Goal: Task Accomplishment & Management: Complete application form

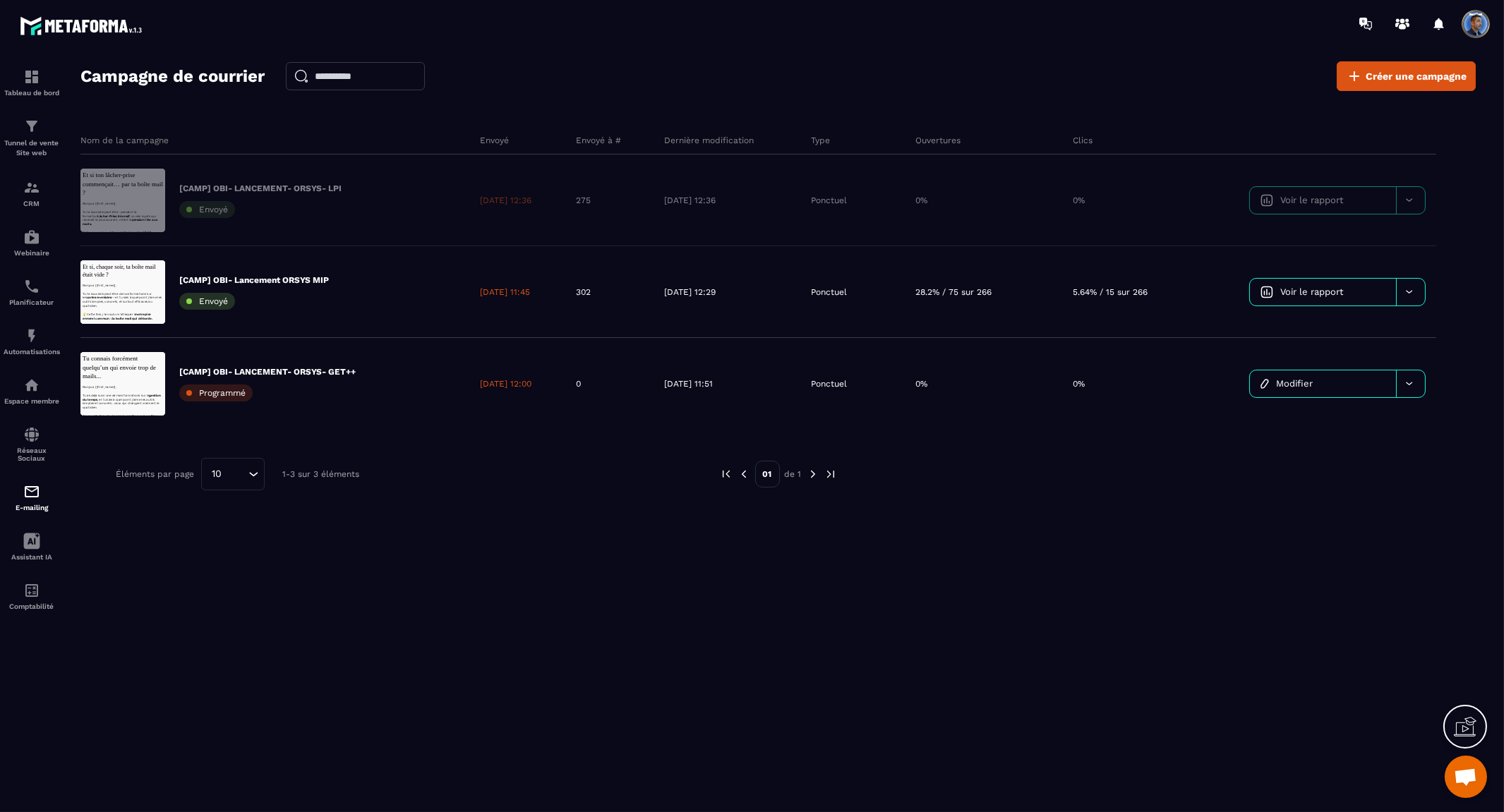
drag, startPoint x: 1176, startPoint y: 672, endPoint x: 1205, endPoint y: 559, distance: 116.7
click at [1177, 669] on div "Campagne de courrier Créer une campagne Nom de la campagne Envoyé Envoyé à # De…" at bounding box center [778, 443] width 1396 height 763
click at [1434, 80] on span "Créer une campagne" at bounding box center [1416, 76] width 101 height 14
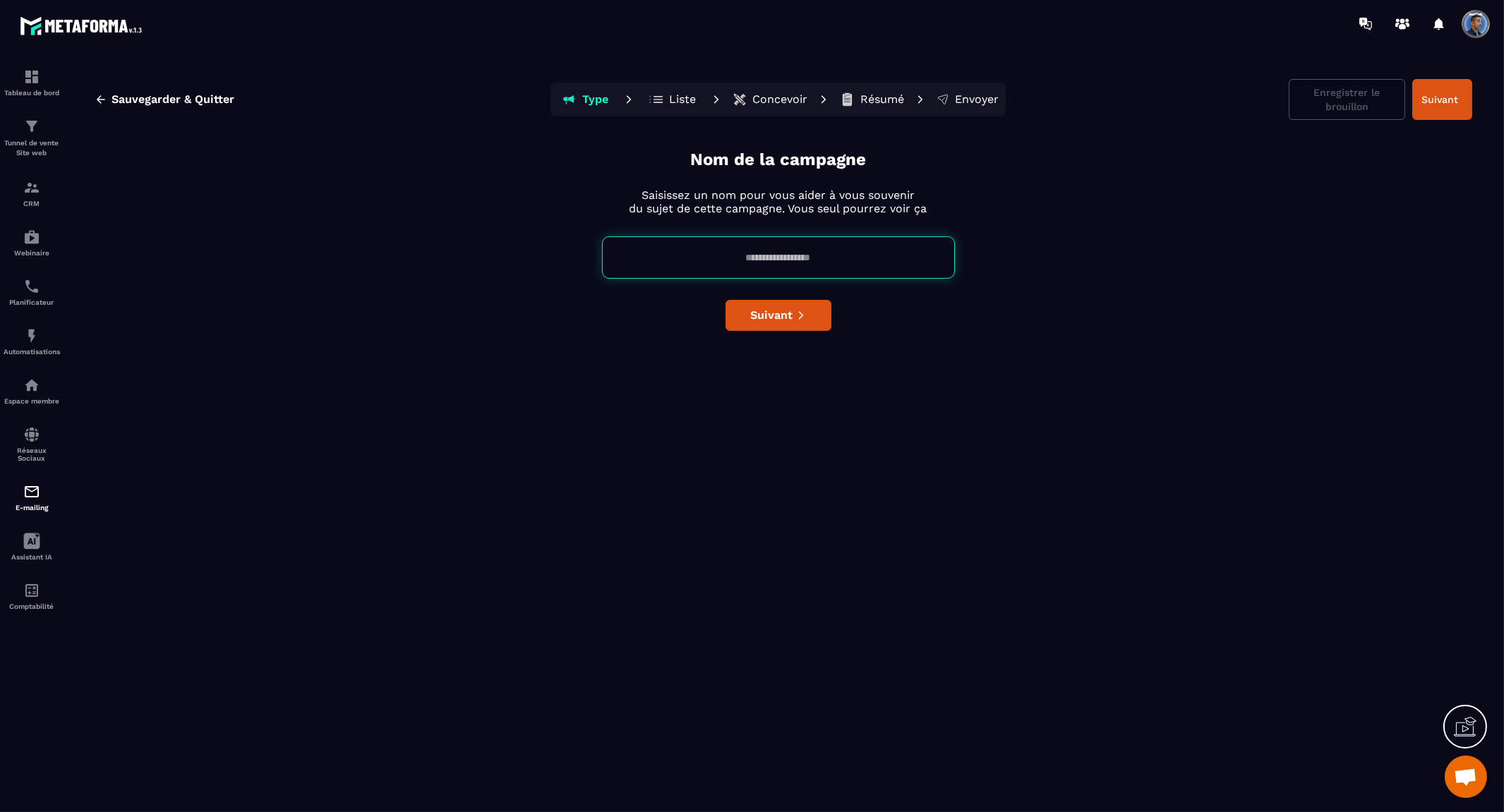
click at [672, 253] on input at bounding box center [778, 258] width 353 height 42
type input "**********"
click at [789, 315] on span "Suivant" at bounding box center [771, 315] width 42 height 14
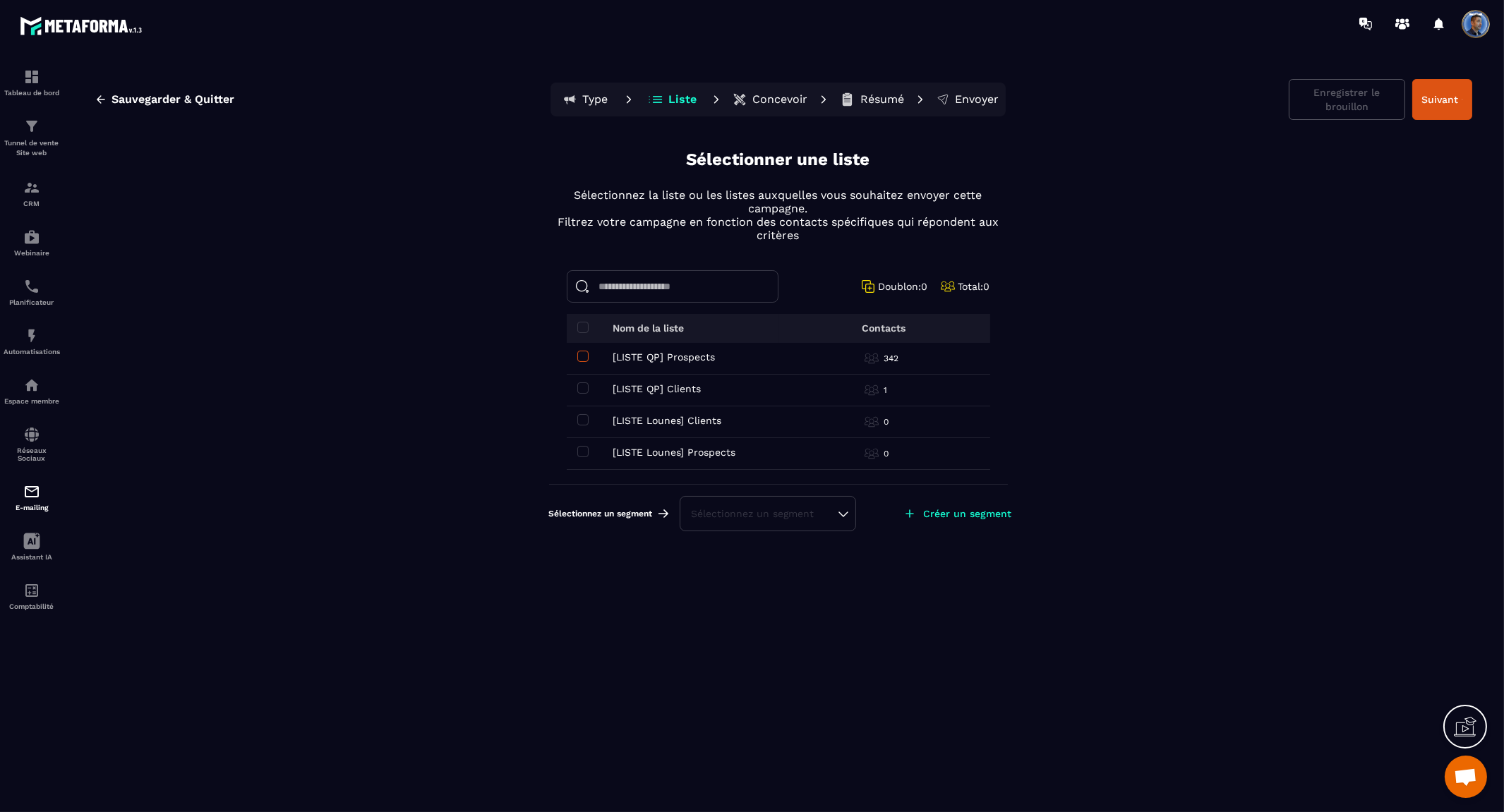
click at [579, 354] on span at bounding box center [583, 356] width 11 height 11
click at [912, 539] on icon at bounding box center [909, 535] width 14 height 14
click at [912, 534] on icon at bounding box center [909, 535] width 14 height 14
click at [980, 535] on p "Créer un segment" at bounding box center [968, 535] width 88 height 11
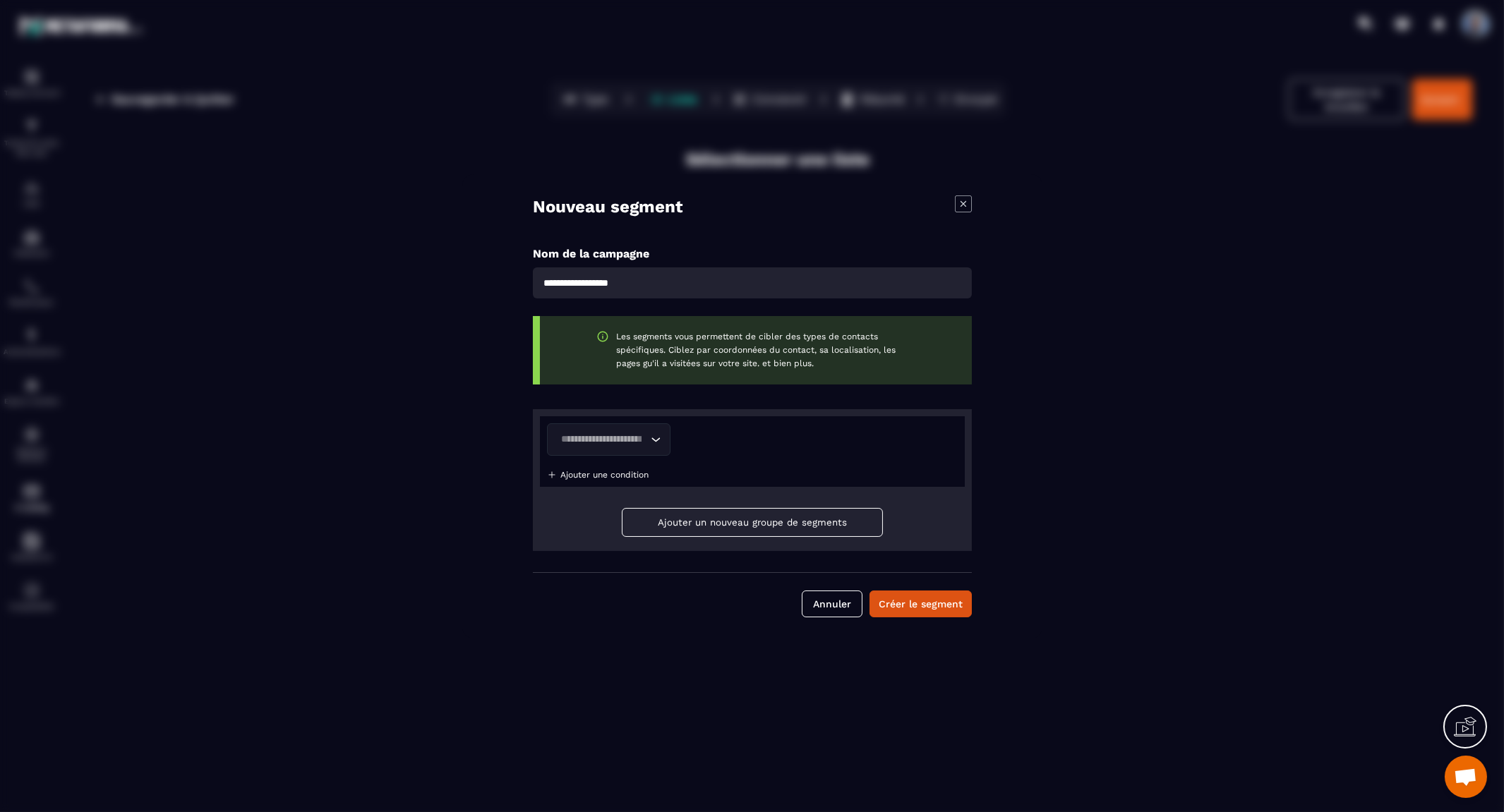
click at [602, 436] on input "Search for option" at bounding box center [602, 440] width 91 height 15
click at [623, 435] on input "**********" at bounding box center [601, 440] width 91 height 15
click at [626, 435] on input "**********" at bounding box center [601, 440] width 91 height 15
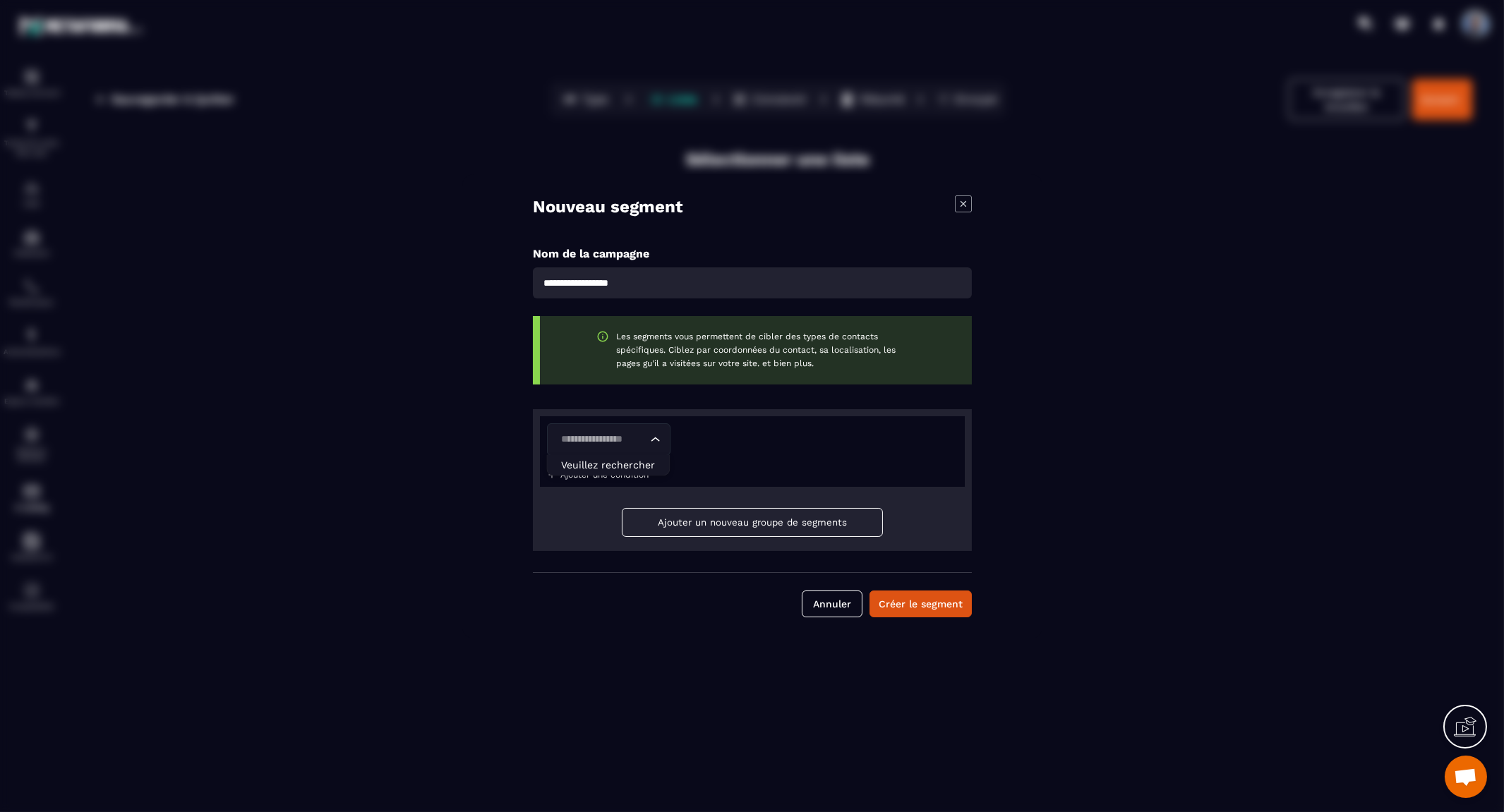
type input "**********"
click at [793, 469] on div "Loading... Ajouter une condition" at bounding box center [752, 451] width 425 height 70
click at [648, 439] on icon "Search for option" at bounding box center [655, 440] width 14 height 14
click at [610, 471] on p "Tag" at bounding box center [607, 472] width 94 height 14
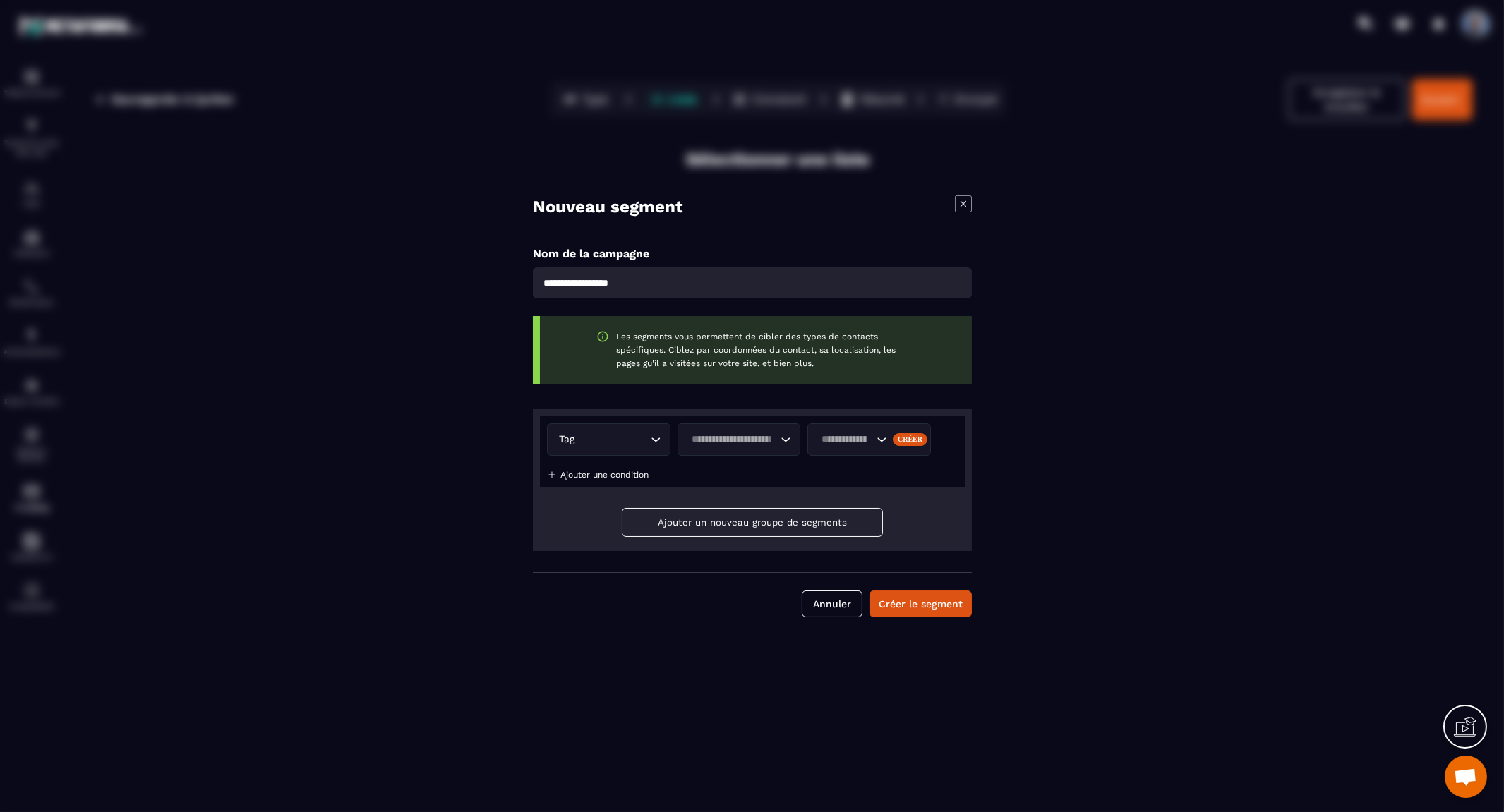
click at [786, 445] on icon "Search for option" at bounding box center [785, 440] width 14 height 14
click at [741, 480] on li "Contient" at bounding box center [738, 472] width 122 height 28
click at [923, 437] on div "Créer" at bounding box center [910, 439] width 35 height 13
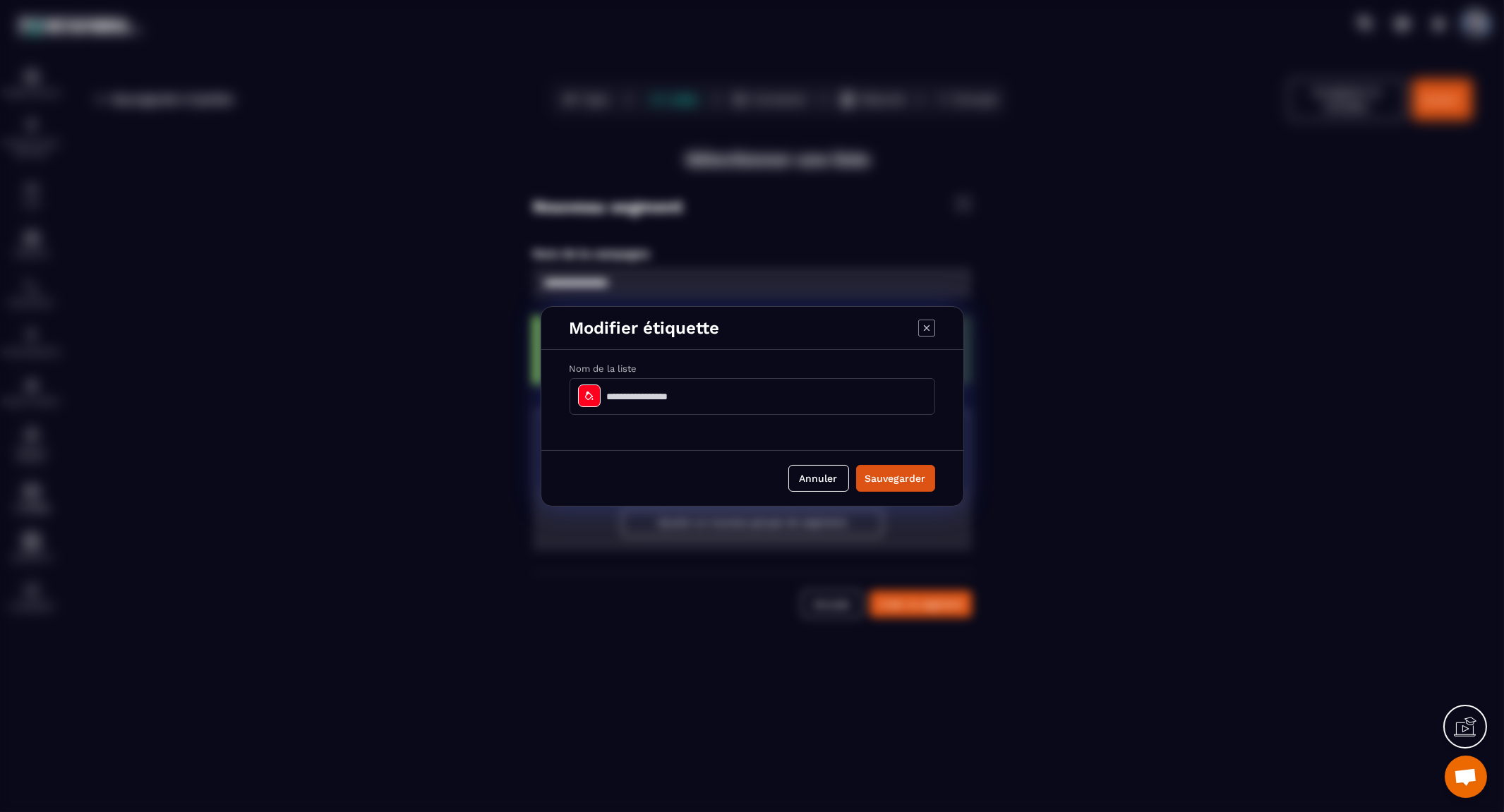
click at [800, 398] on input "Modal window" at bounding box center [752, 396] width 365 height 36
type input "**********"
click at [930, 483] on button "Sauvegarder" at bounding box center [895, 479] width 79 height 27
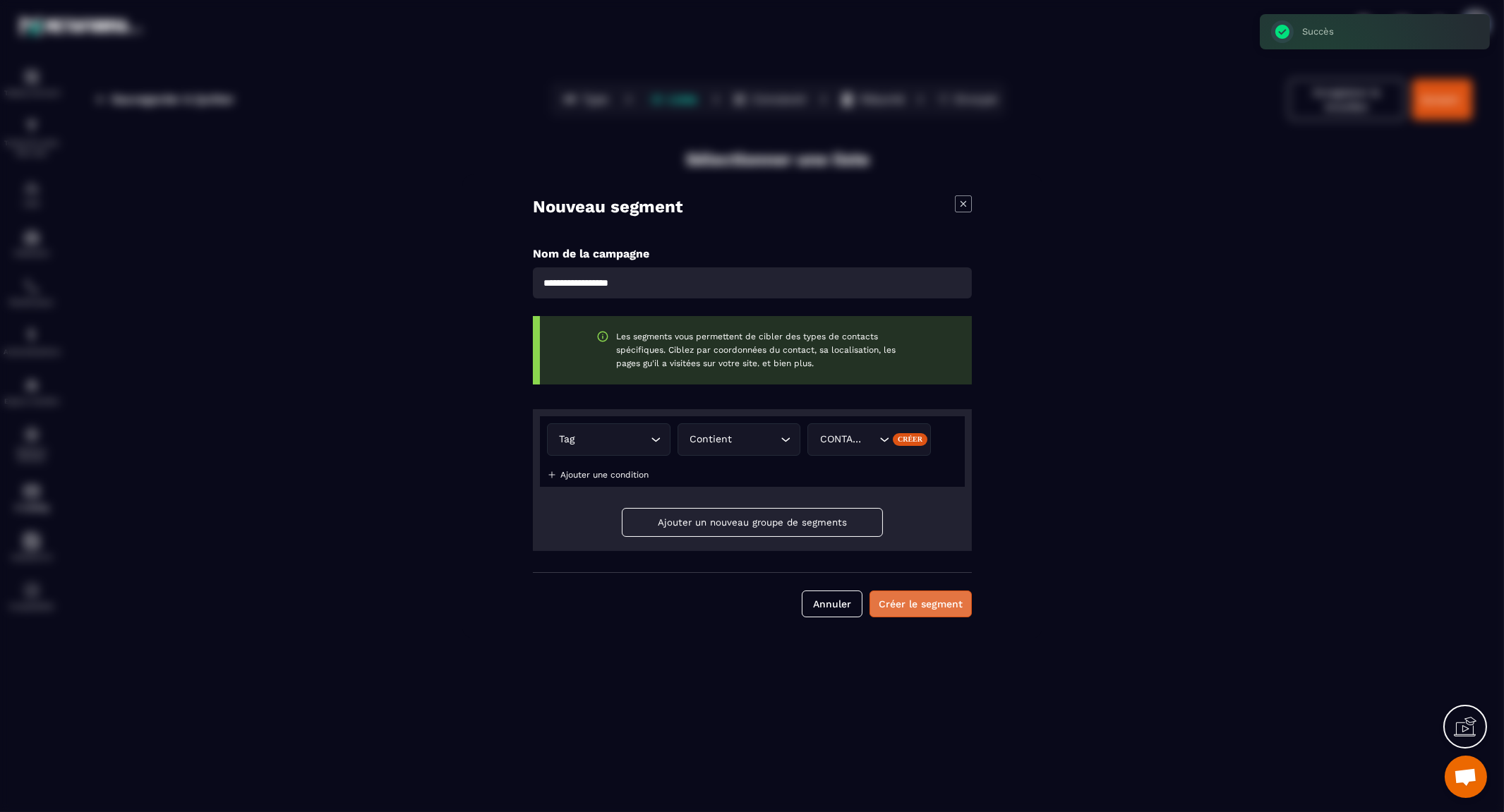
click at [941, 606] on button "Créer le segment" at bounding box center [920, 604] width 102 height 27
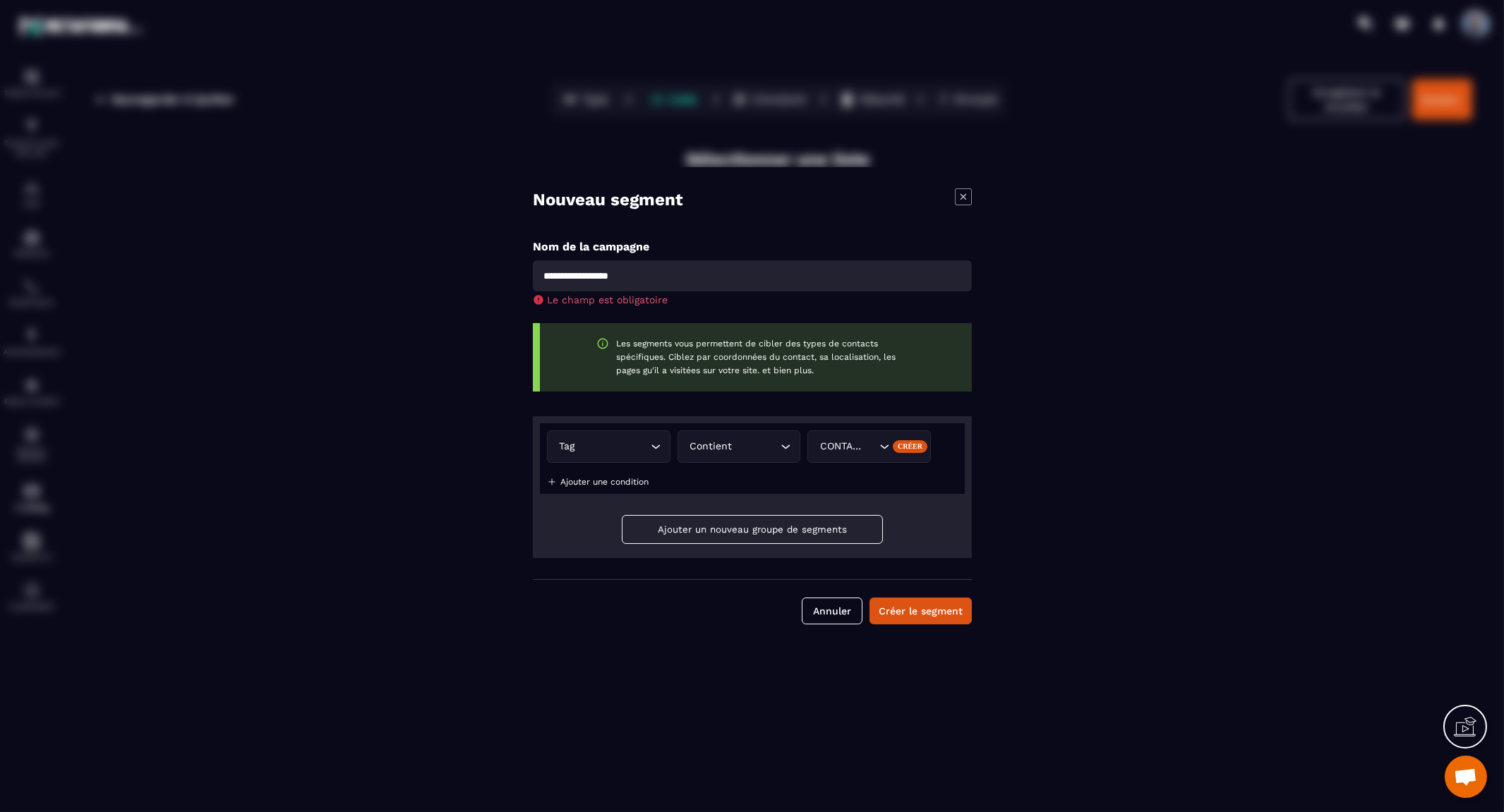
click at [602, 274] on input "Modal window" at bounding box center [752, 276] width 439 height 31
type input "**********"
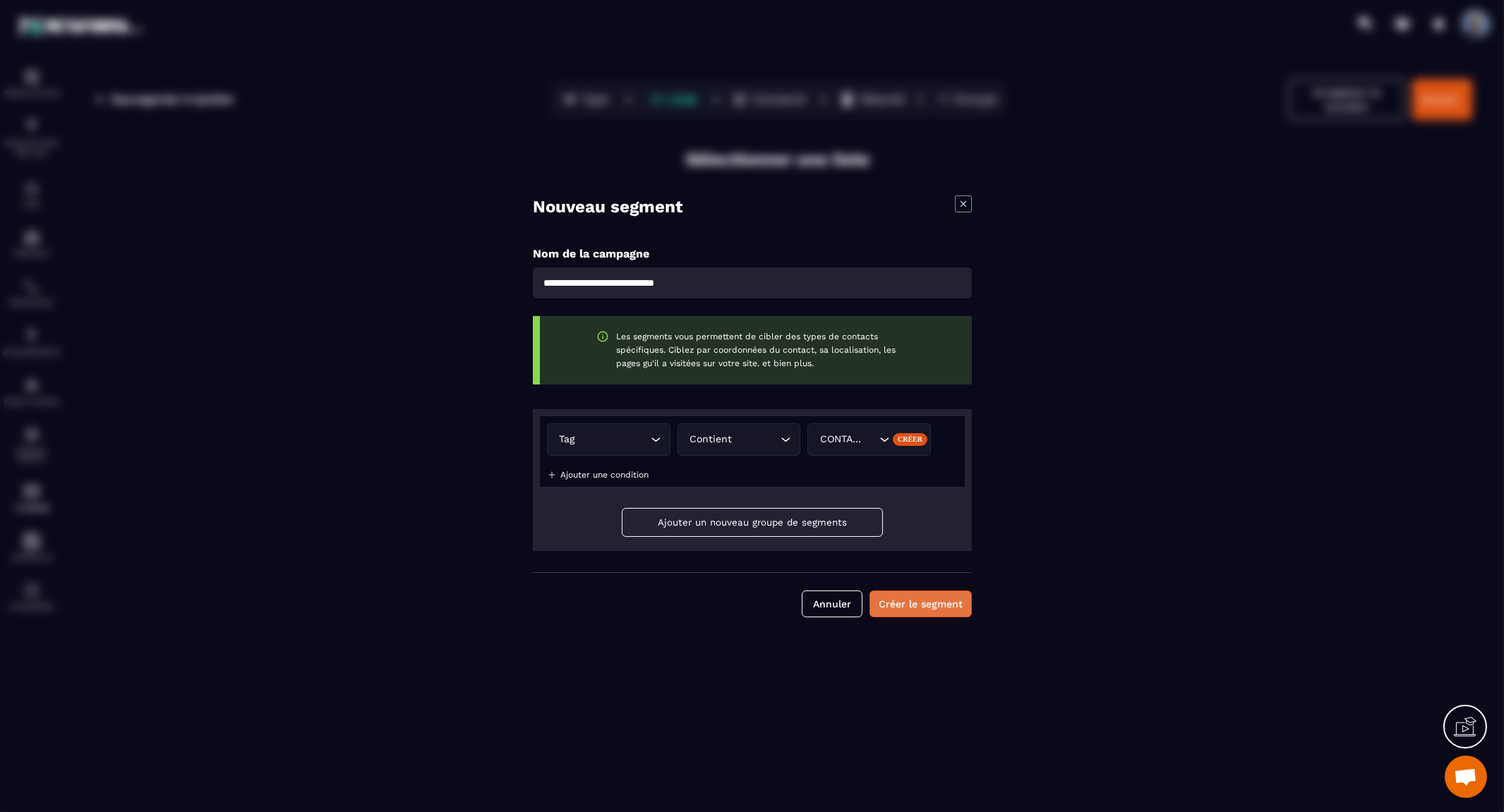
click at [941, 597] on button "Créer le segment" at bounding box center [920, 604] width 102 height 27
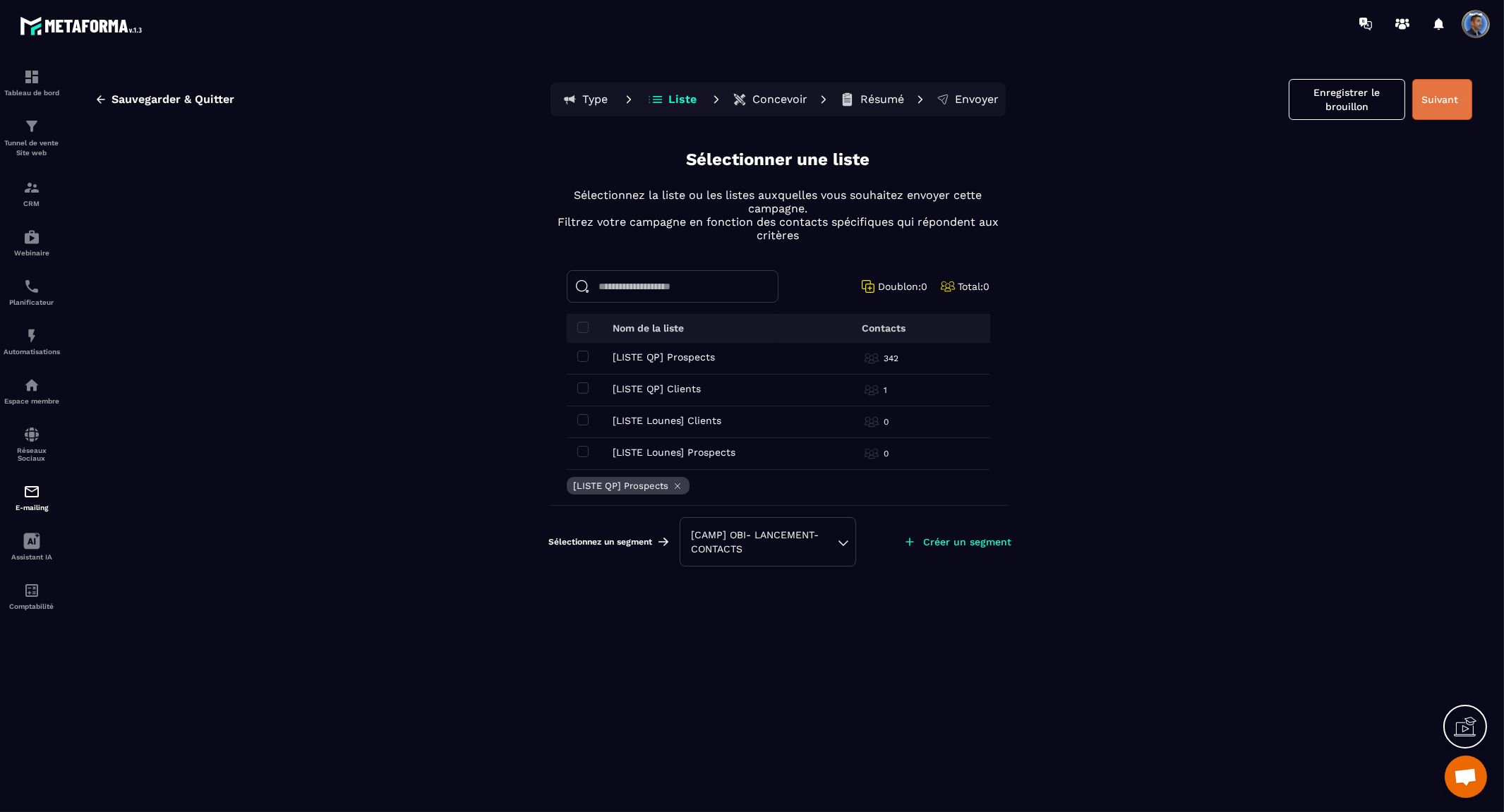
click at [1450, 107] on button "Suivant" at bounding box center [1442, 99] width 60 height 41
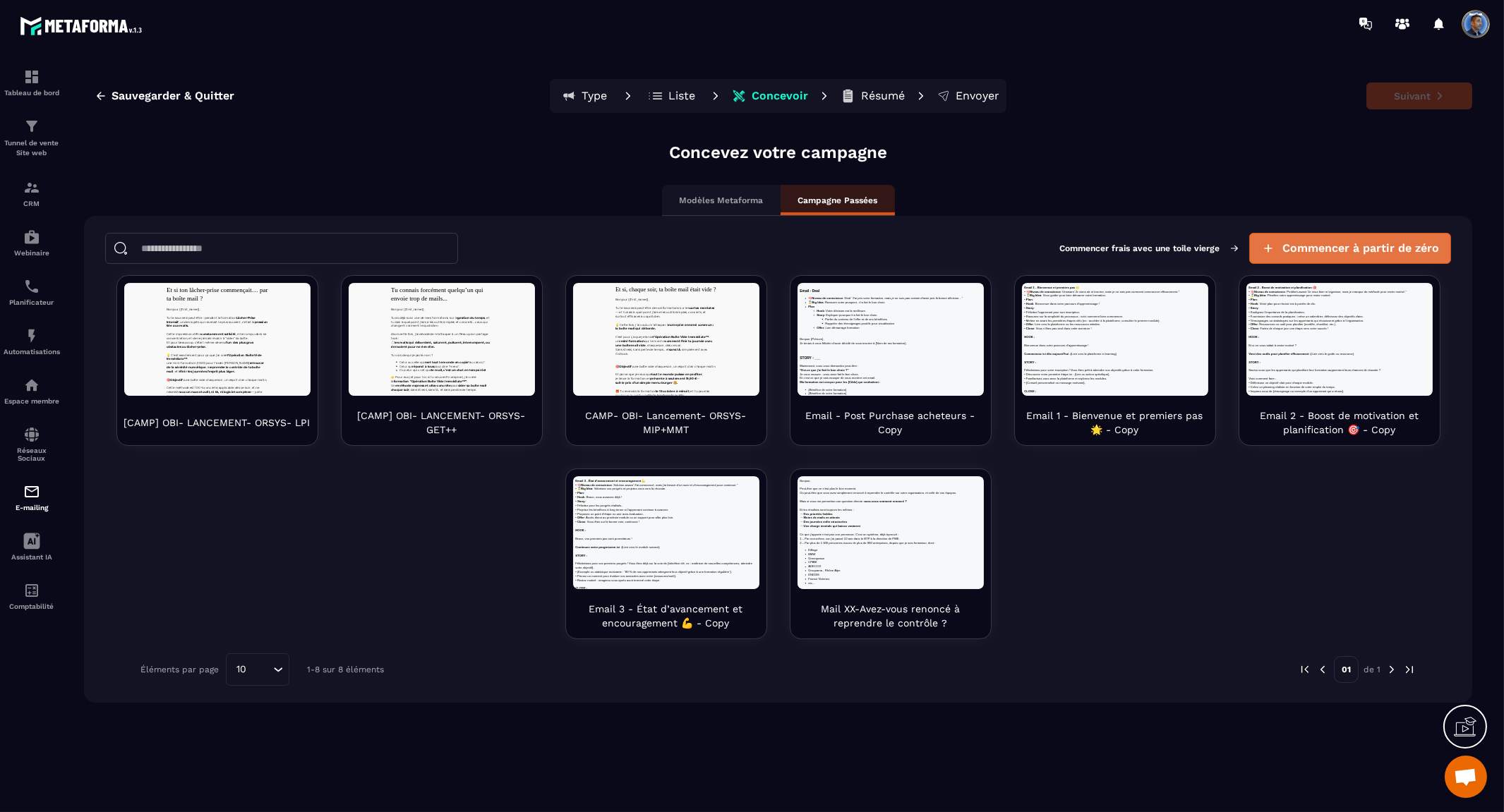
click at [1386, 244] on span "Commencer à partir de zéro" at bounding box center [1360, 248] width 156 height 14
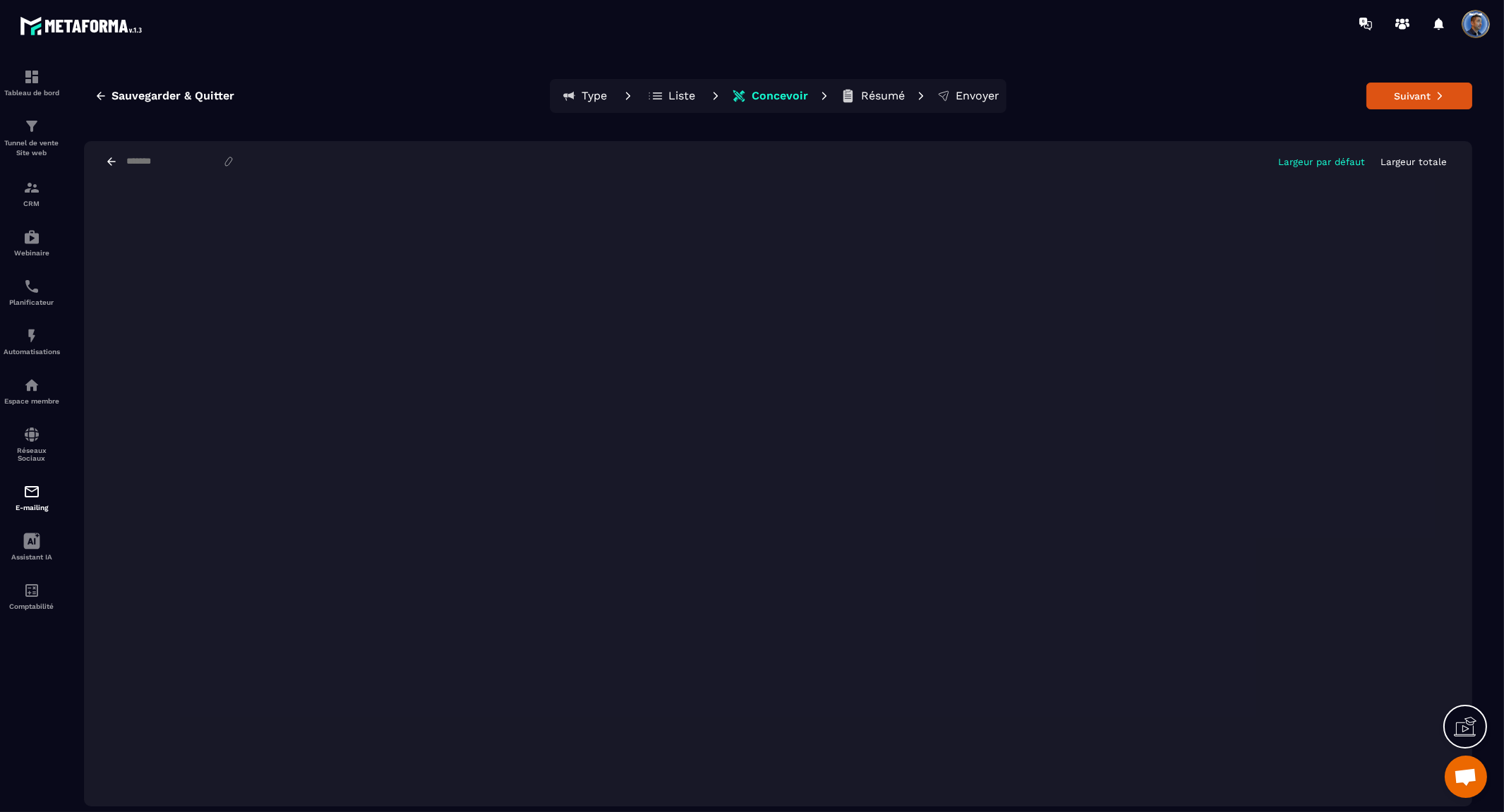
click at [437, 68] on div "Sauvegarder & Quitter Type Liste Concevoir Résumé Envoyer Suivant Largeur par d…" at bounding box center [777, 443] width 1424 height 763
click at [149, 158] on input at bounding box center [173, 161] width 97 height 11
type input "**********"
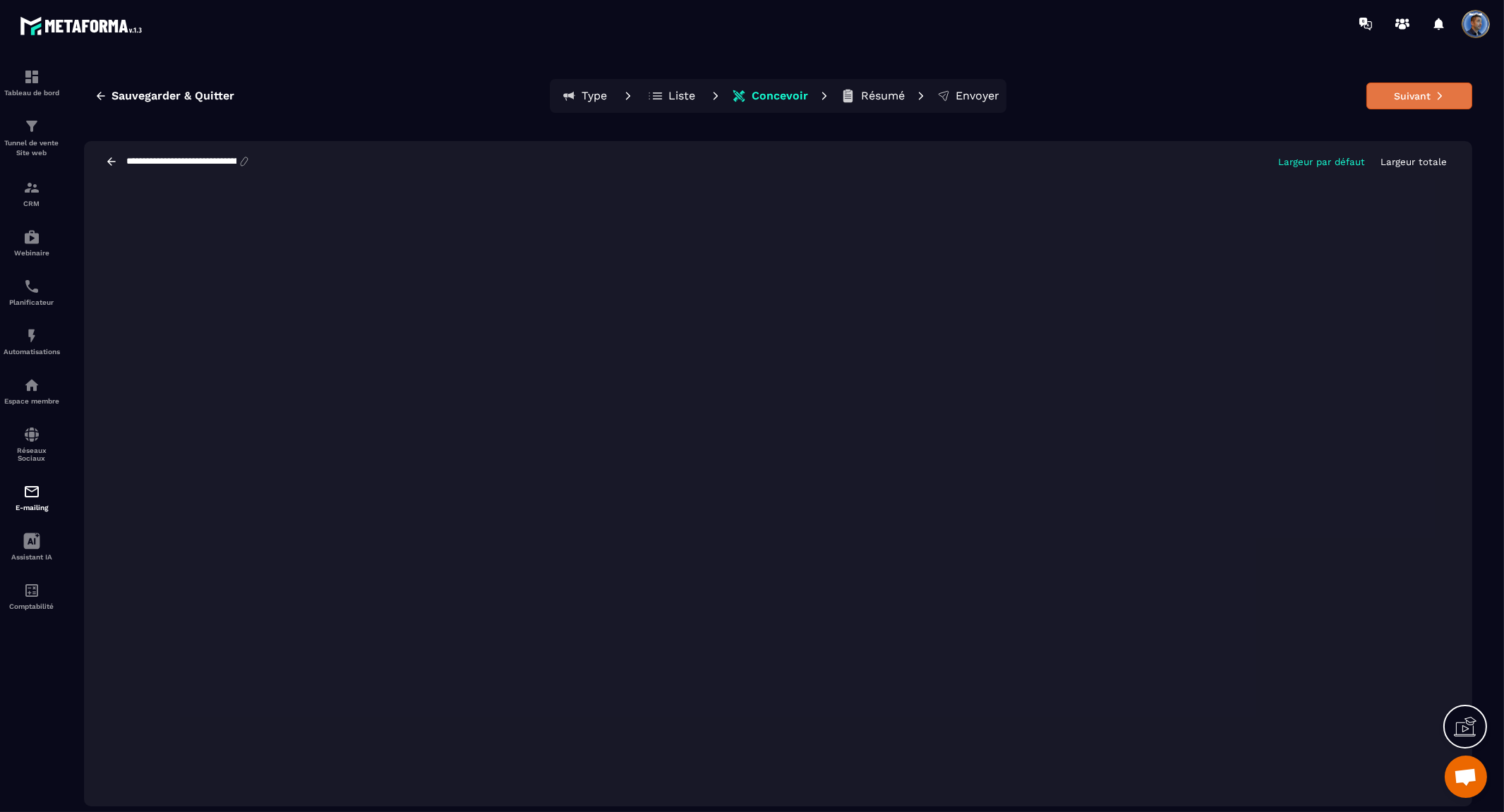
click at [1435, 100] on icon at bounding box center [1440, 96] width 10 height 10
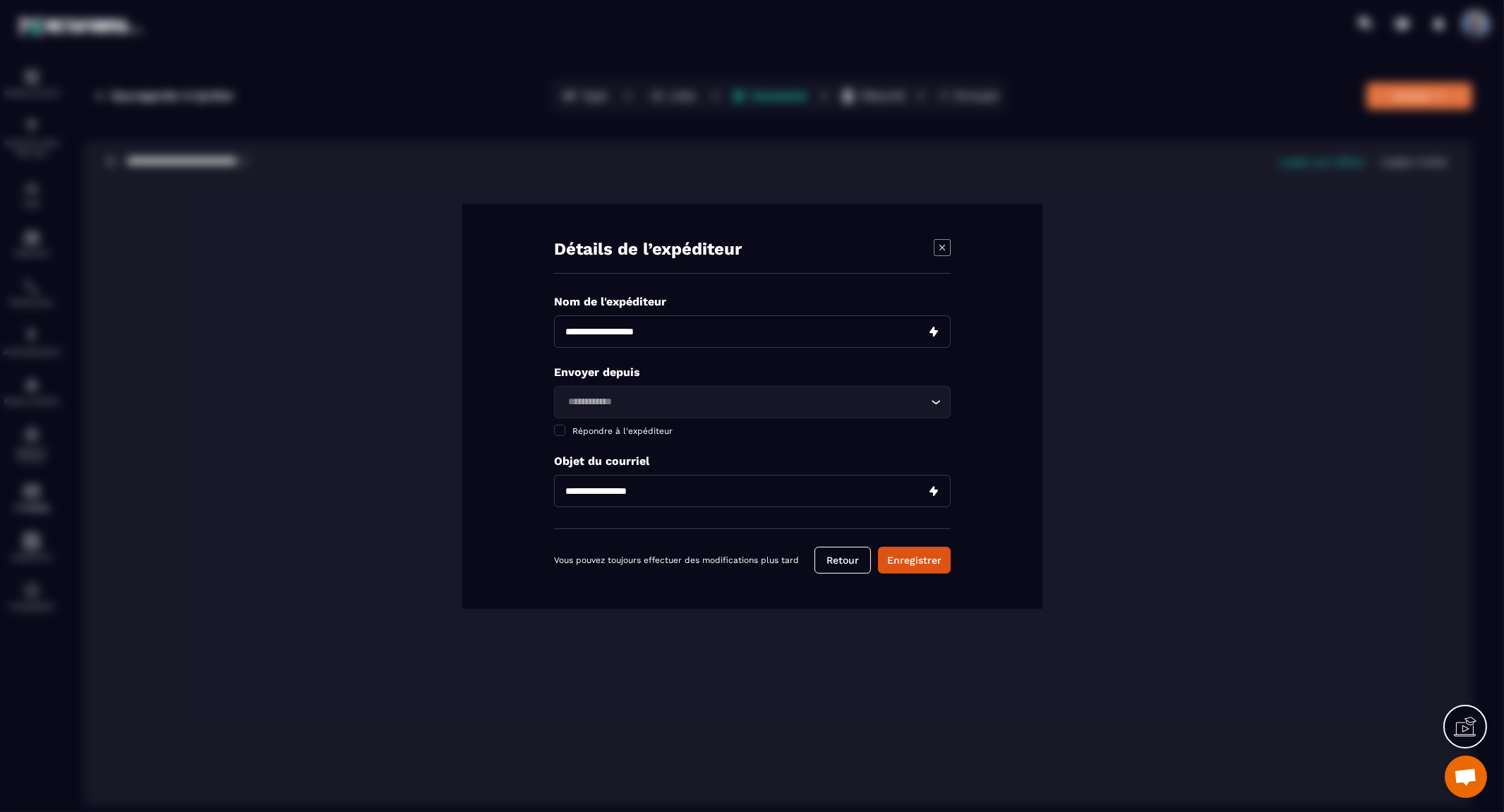
click at [707, 340] on input "Modal window" at bounding box center [752, 332] width 397 height 32
type input "**********"
click at [672, 404] on input "Search for option" at bounding box center [745, 402] width 365 height 15
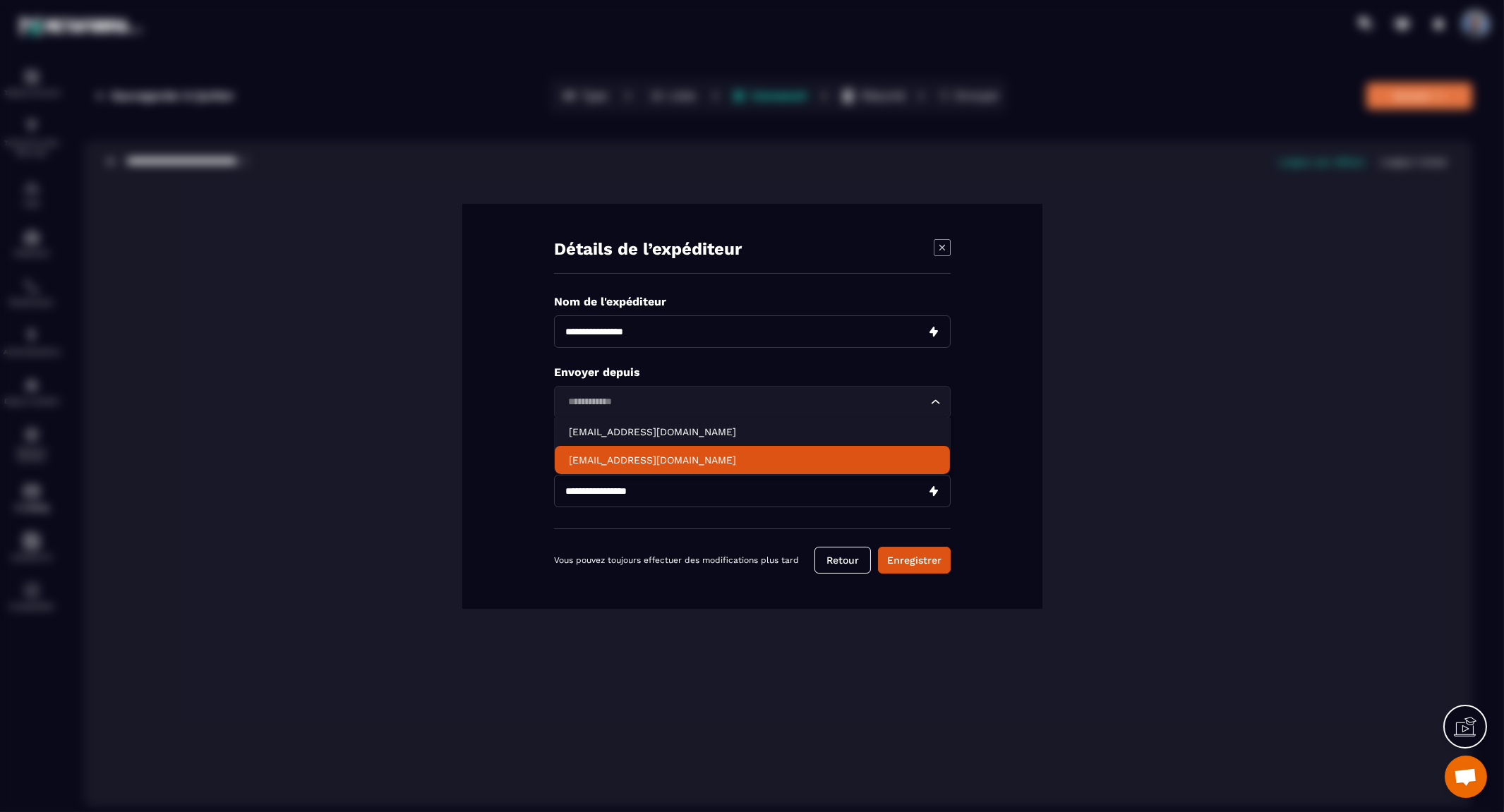
click at [661, 450] on li "[EMAIL_ADDRESS][DOMAIN_NAME]" at bounding box center [752, 459] width 395 height 28
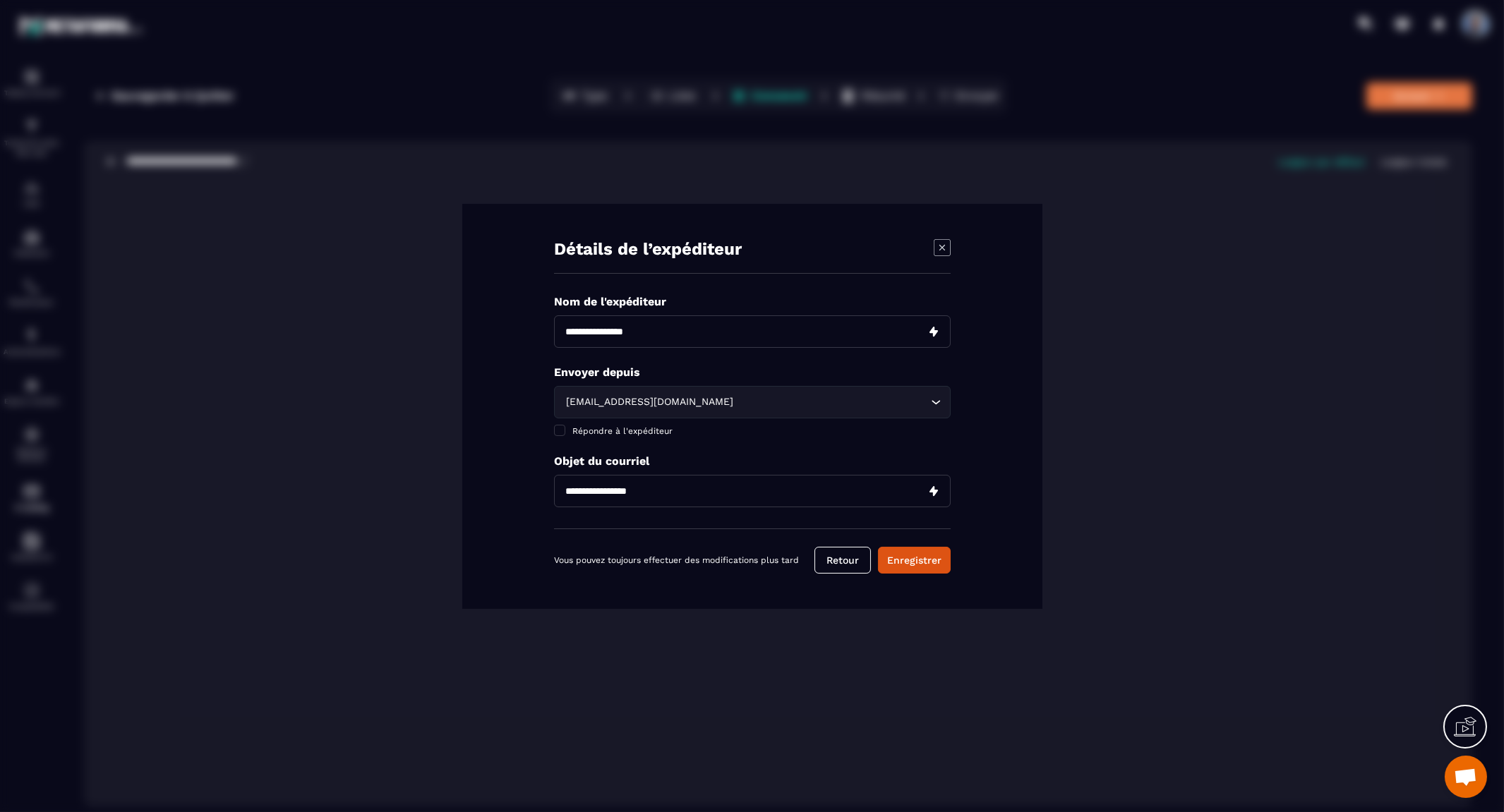
click at [647, 490] on input "Modal window" at bounding box center [752, 491] width 397 height 32
paste input "**********"
type input "**********"
click at [910, 563] on button "Enregistrer" at bounding box center [914, 561] width 73 height 27
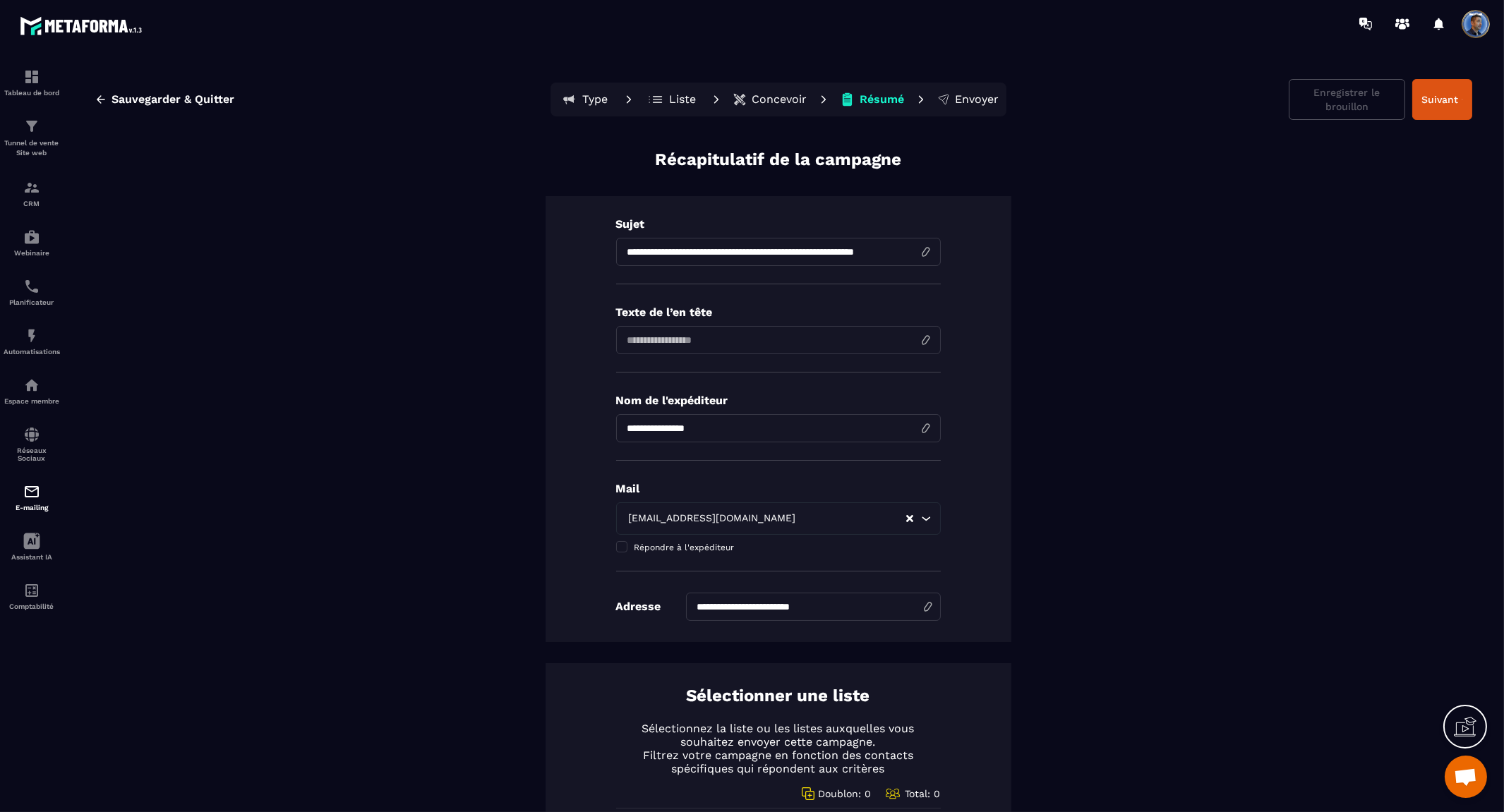
click at [704, 337] on input at bounding box center [778, 340] width 325 height 28
paste input "**********"
type input "**********"
click at [1169, 372] on div "**********" at bounding box center [777, 712] width 1388 height 1129
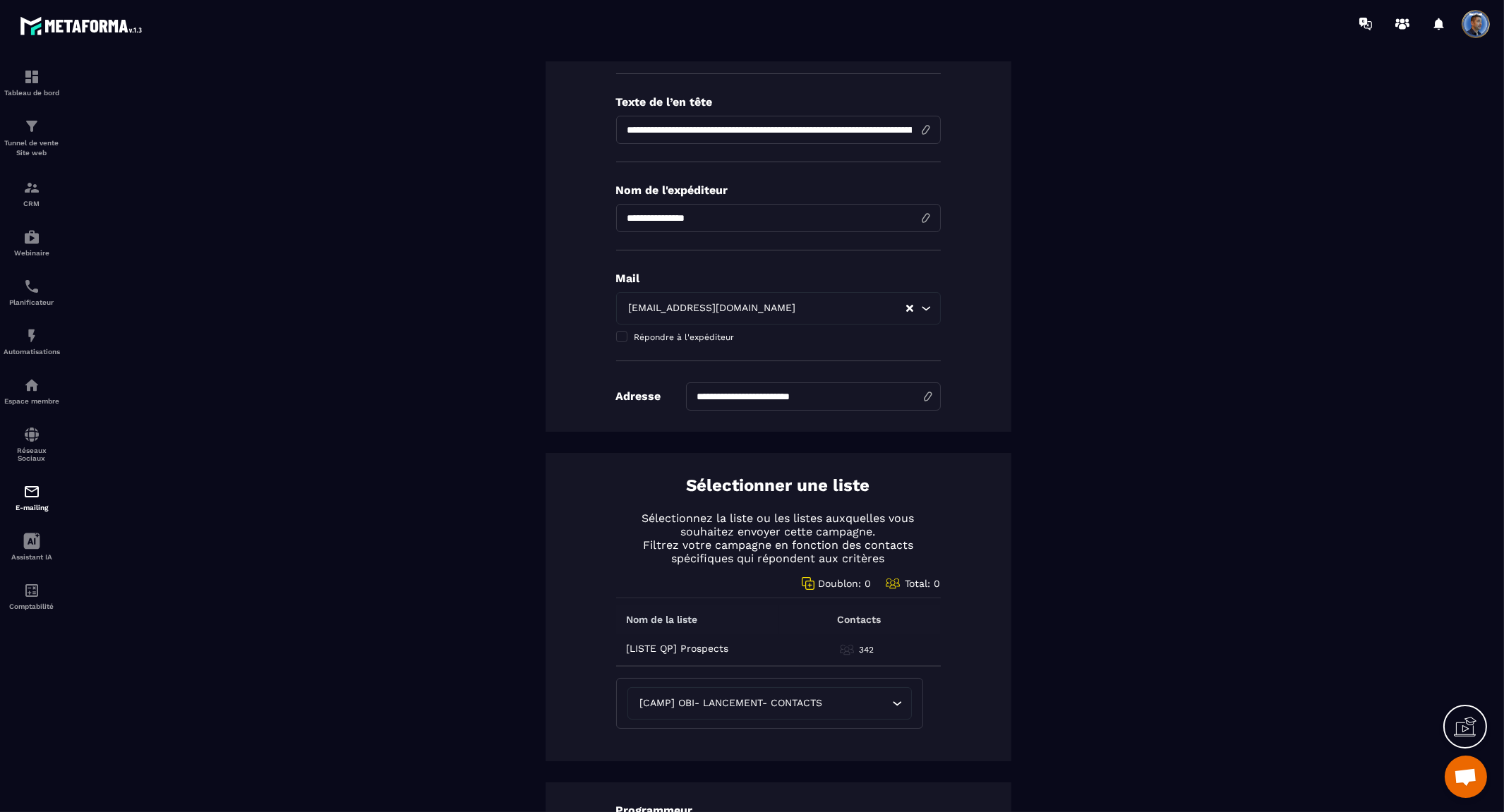
scroll to position [0, 0]
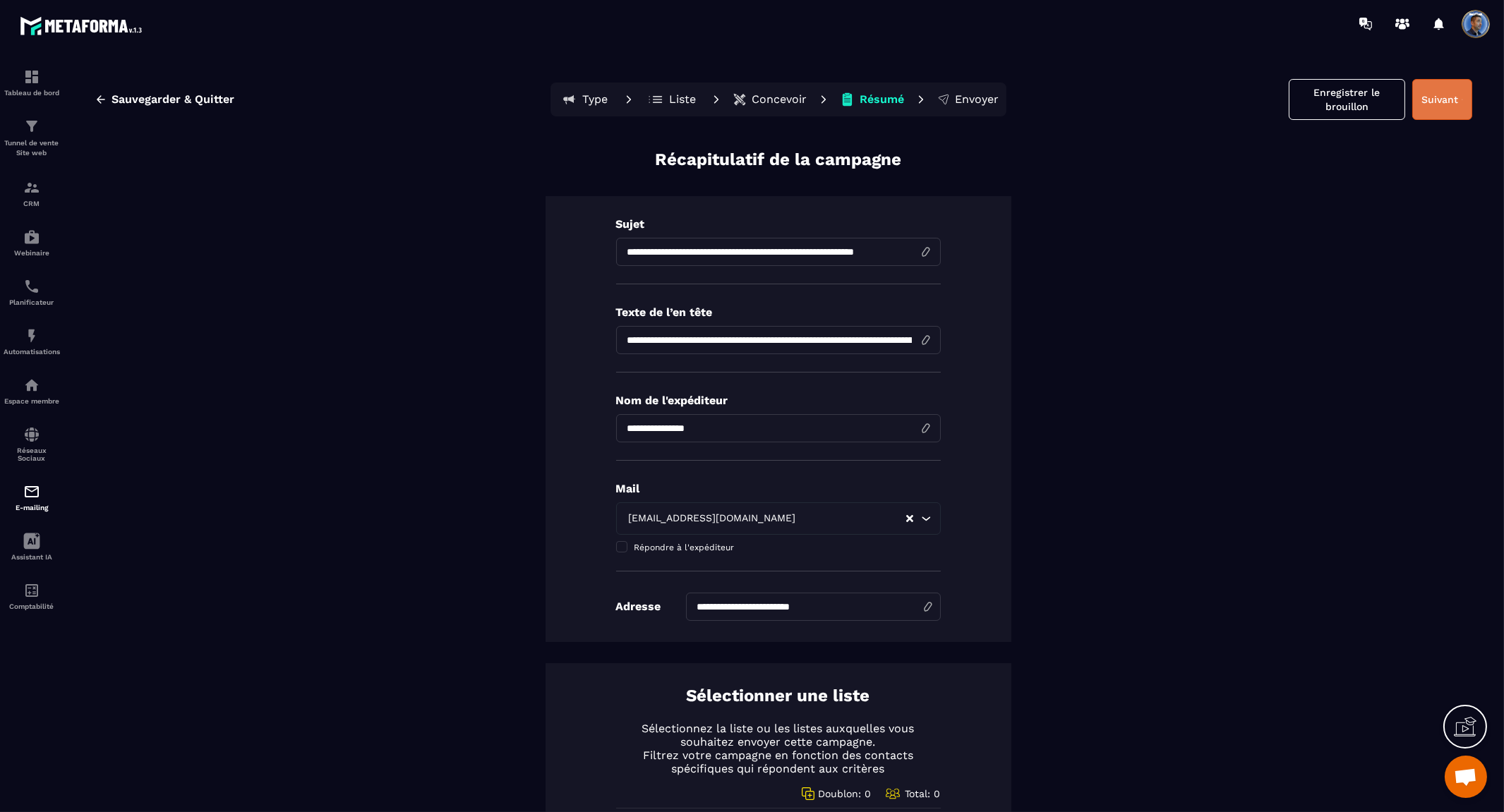
click at [1424, 97] on button "Suivant" at bounding box center [1442, 99] width 60 height 41
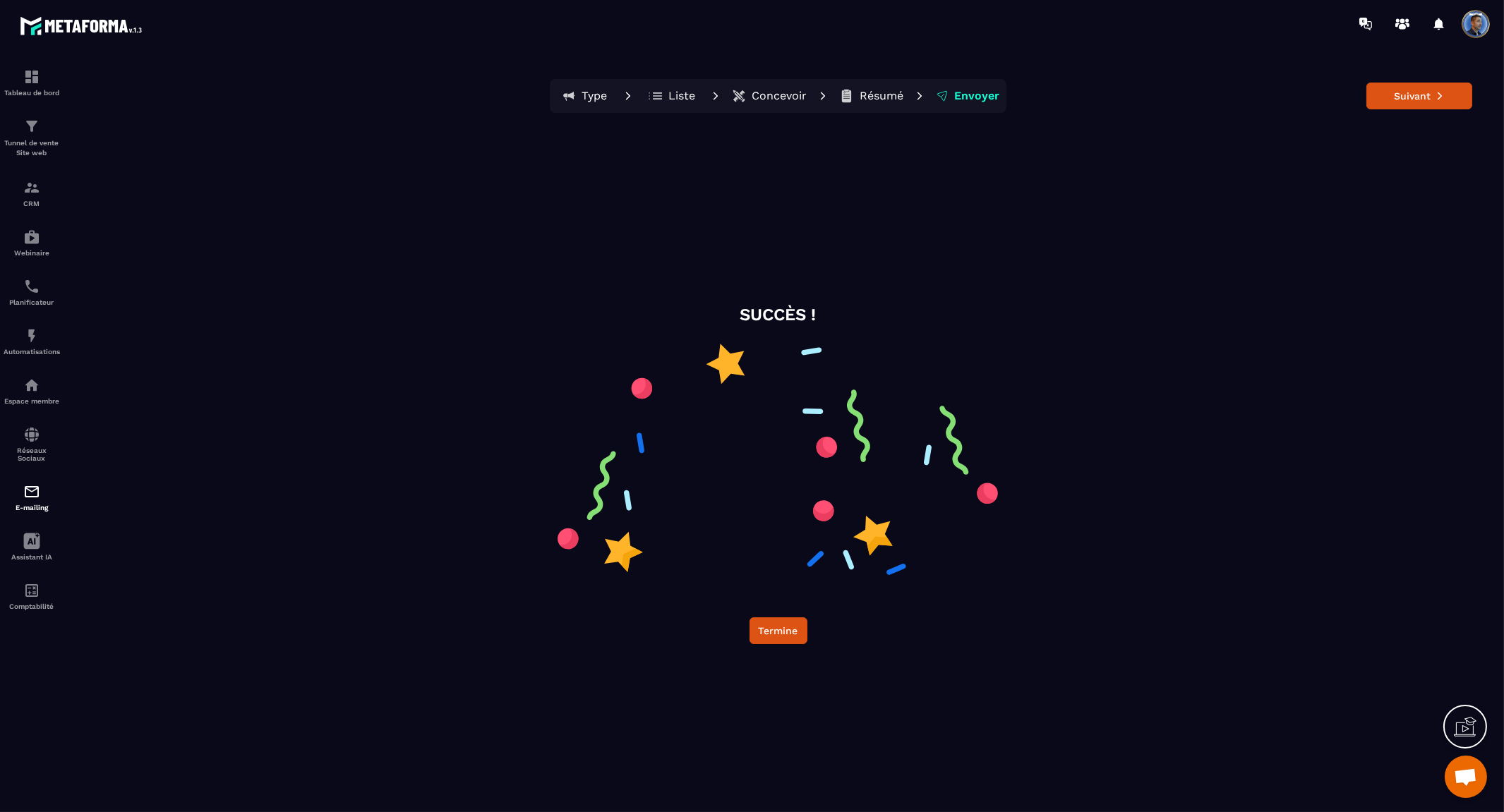
click at [1424, 97] on button "Suivant" at bounding box center [1419, 96] width 106 height 27
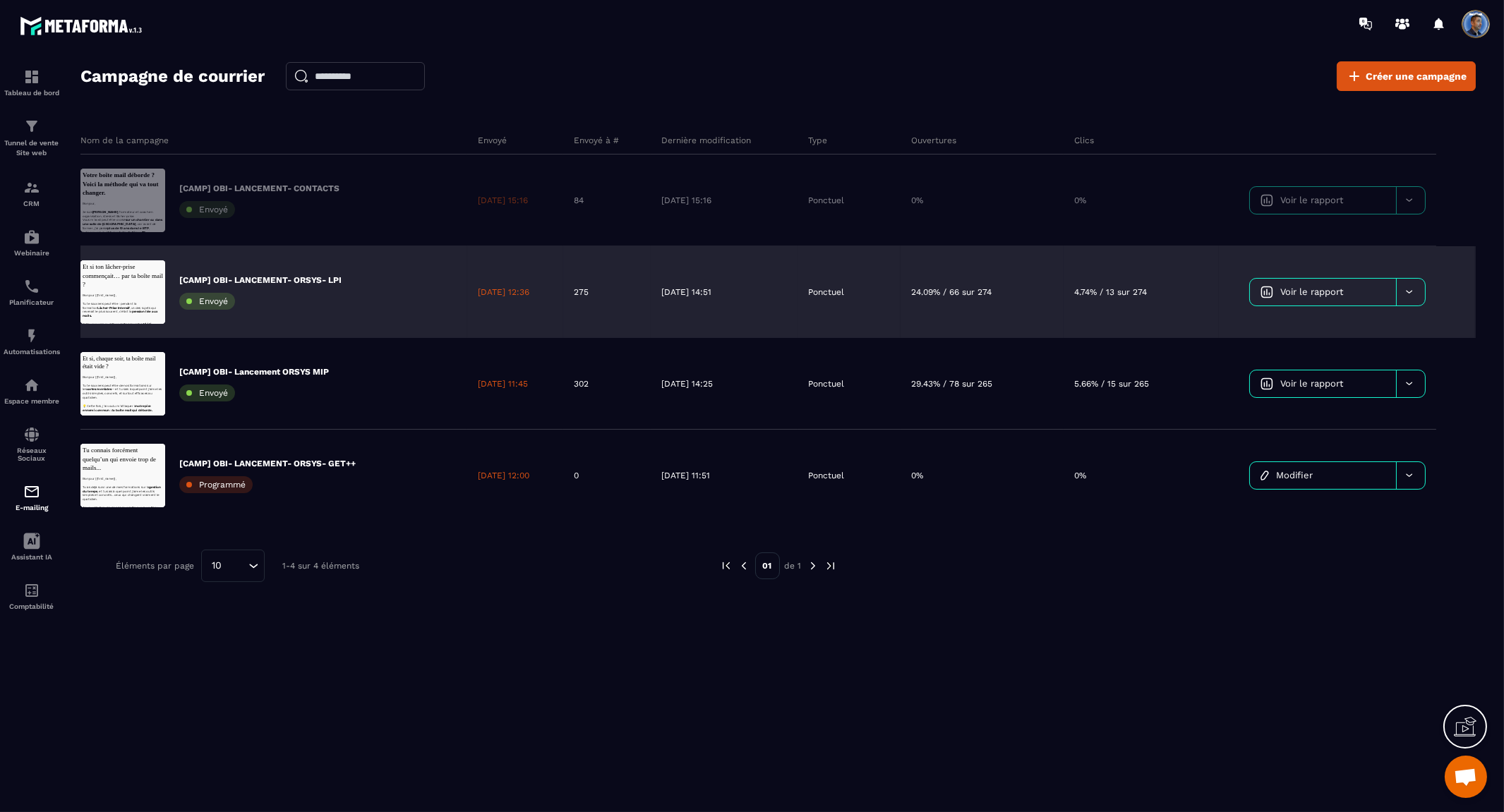
click at [1282, 294] on span "Voir le rapport" at bounding box center [1312, 292] width 63 height 11
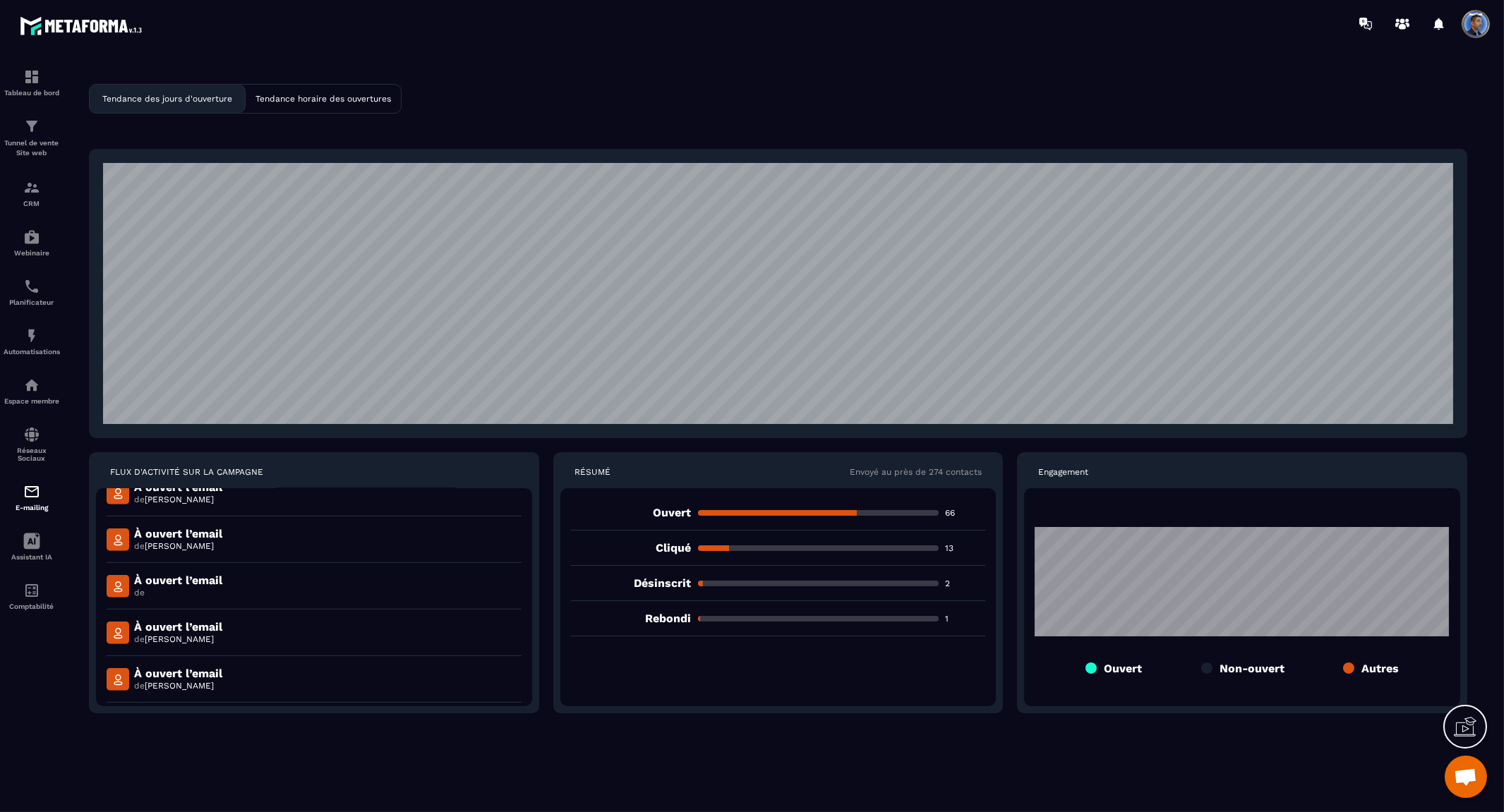
scroll to position [3136, 0]
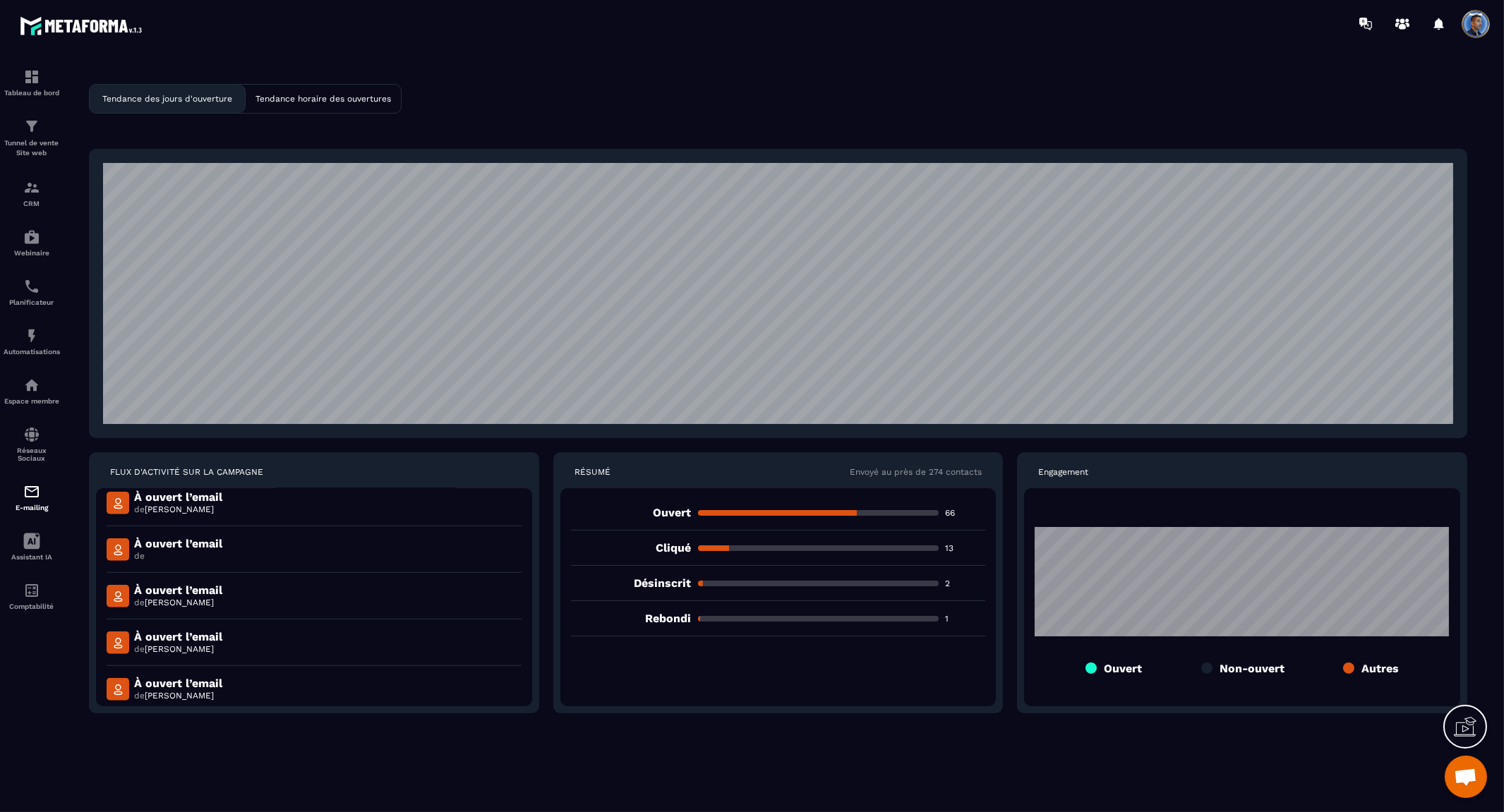
click at [294, 96] on p "Tendance horaire des ouvertures" at bounding box center [323, 99] width 135 height 10
click at [194, 101] on p "Tendance des jours d'ouverture" at bounding box center [167, 99] width 130 height 10
click at [278, 95] on p "Tendance horaire des ouvertures" at bounding box center [323, 99] width 135 height 10
click at [215, 94] on p "Tendance des jours d'ouverture" at bounding box center [167, 99] width 130 height 10
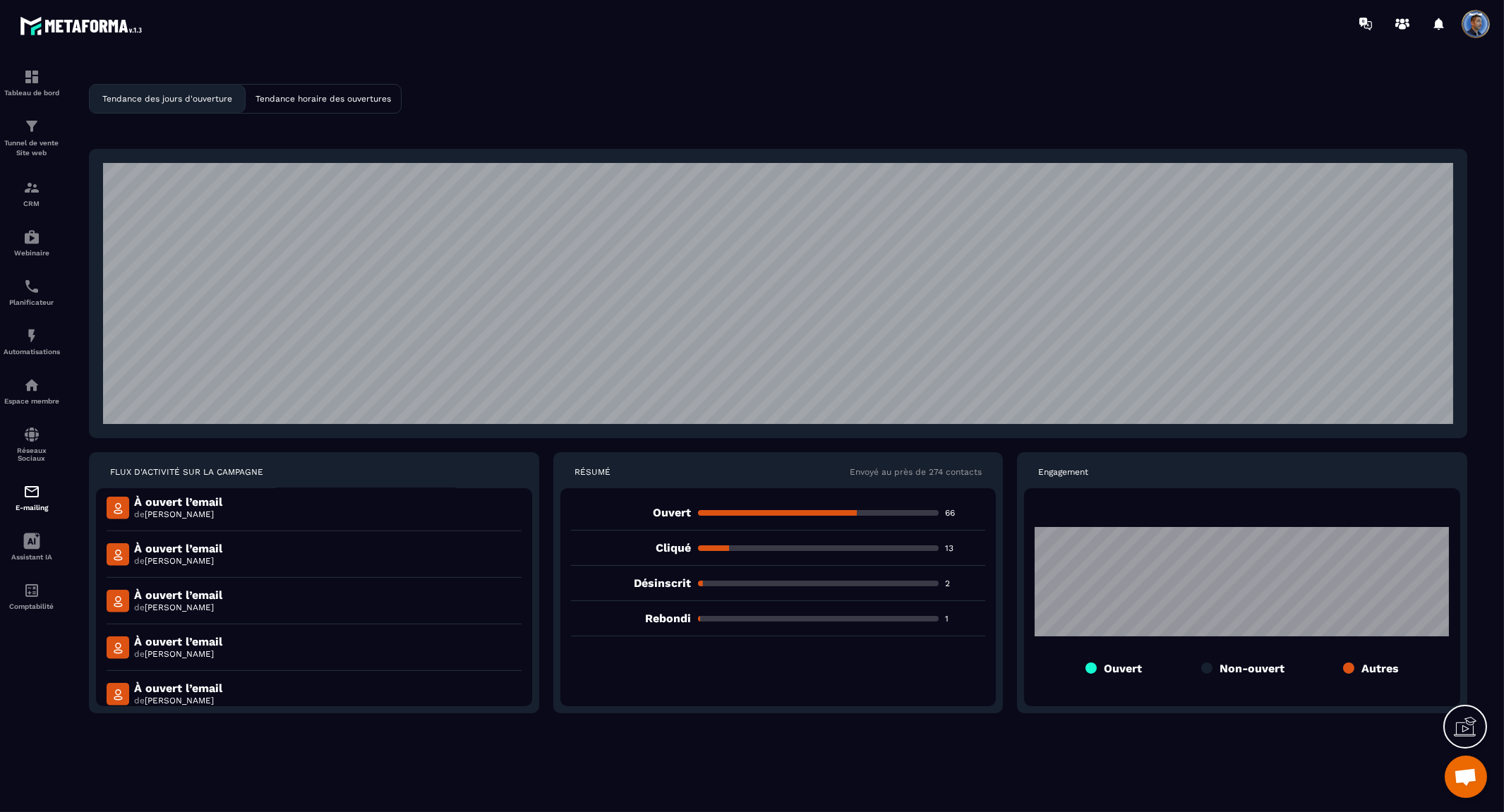
scroll to position [2545, 0]
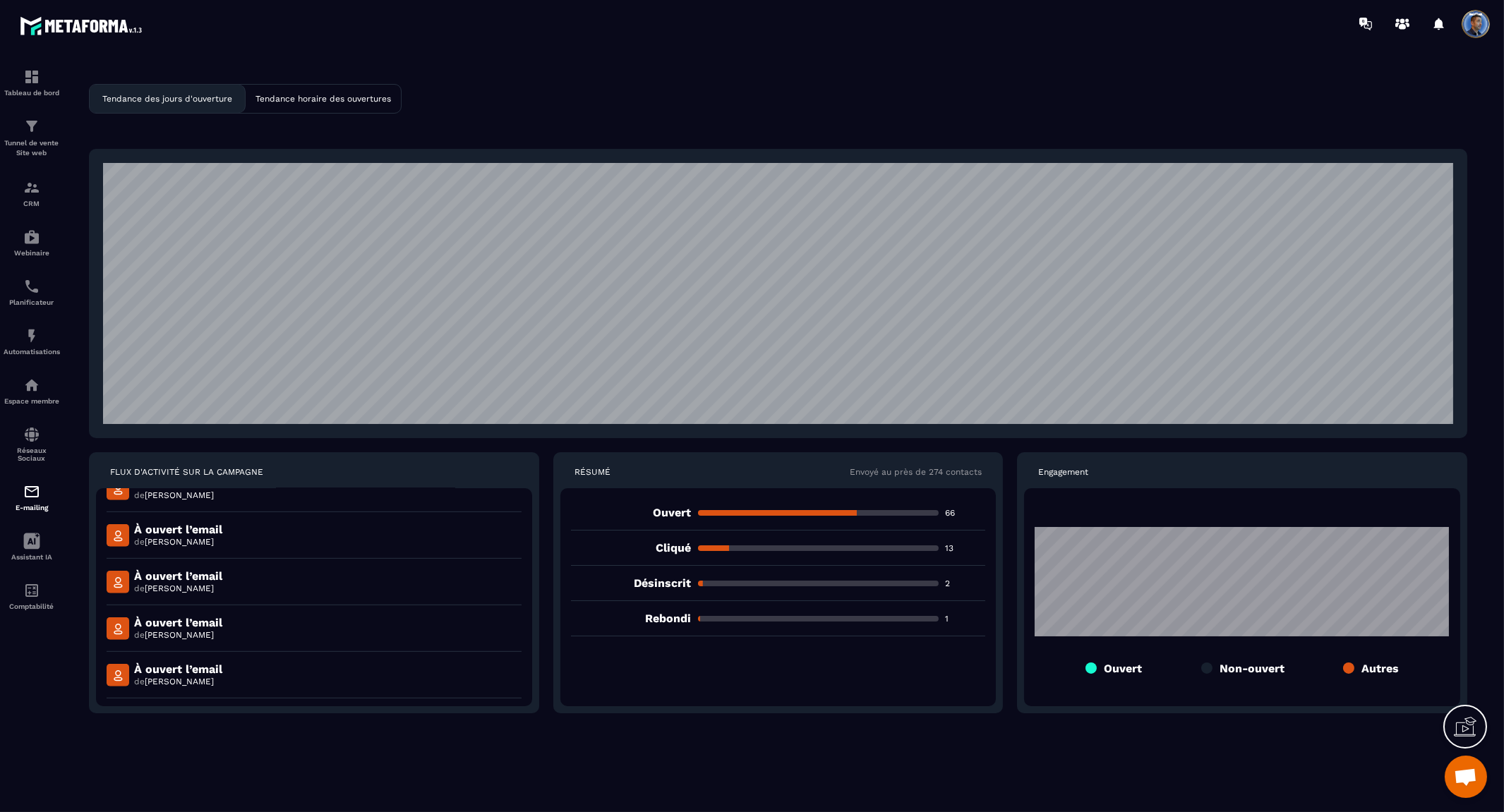
drag, startPoint x: 1025, startPoint y: 53, endPoint x: 1005, endPoint y: 54, distance: 20.0
click at [1025, 53] on section "Tableau de bord Tunnel de vente Site web CRM Webinaire Planificateur Automatisa…" at bounding box center [752, 442] width 1504 height 791
click at [24, 189] on img at bounding box center [32, 188] width 17 height 17
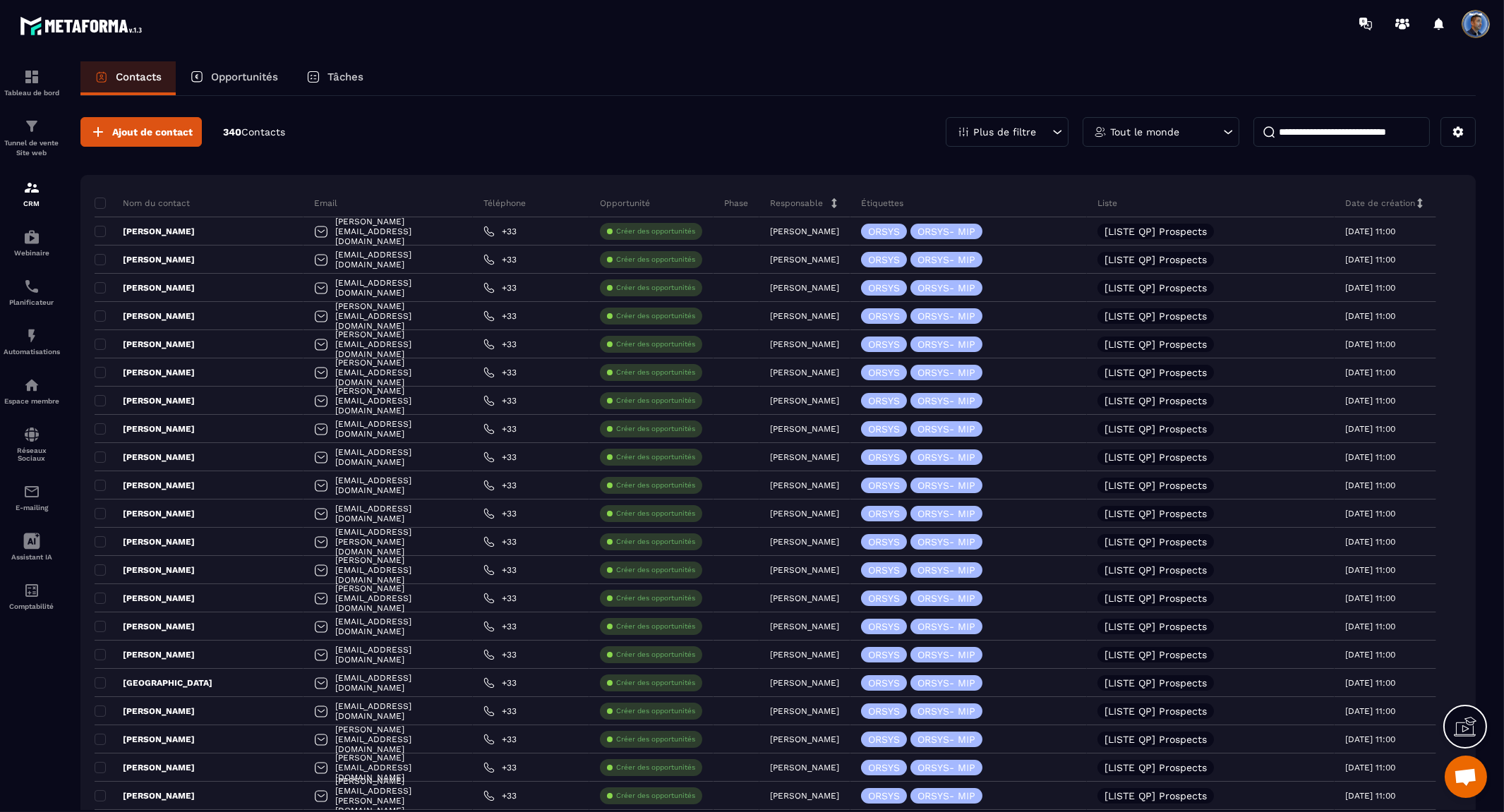
click at [1051, 126] on icon at bounding box center [1057, 132] width 14 height 14
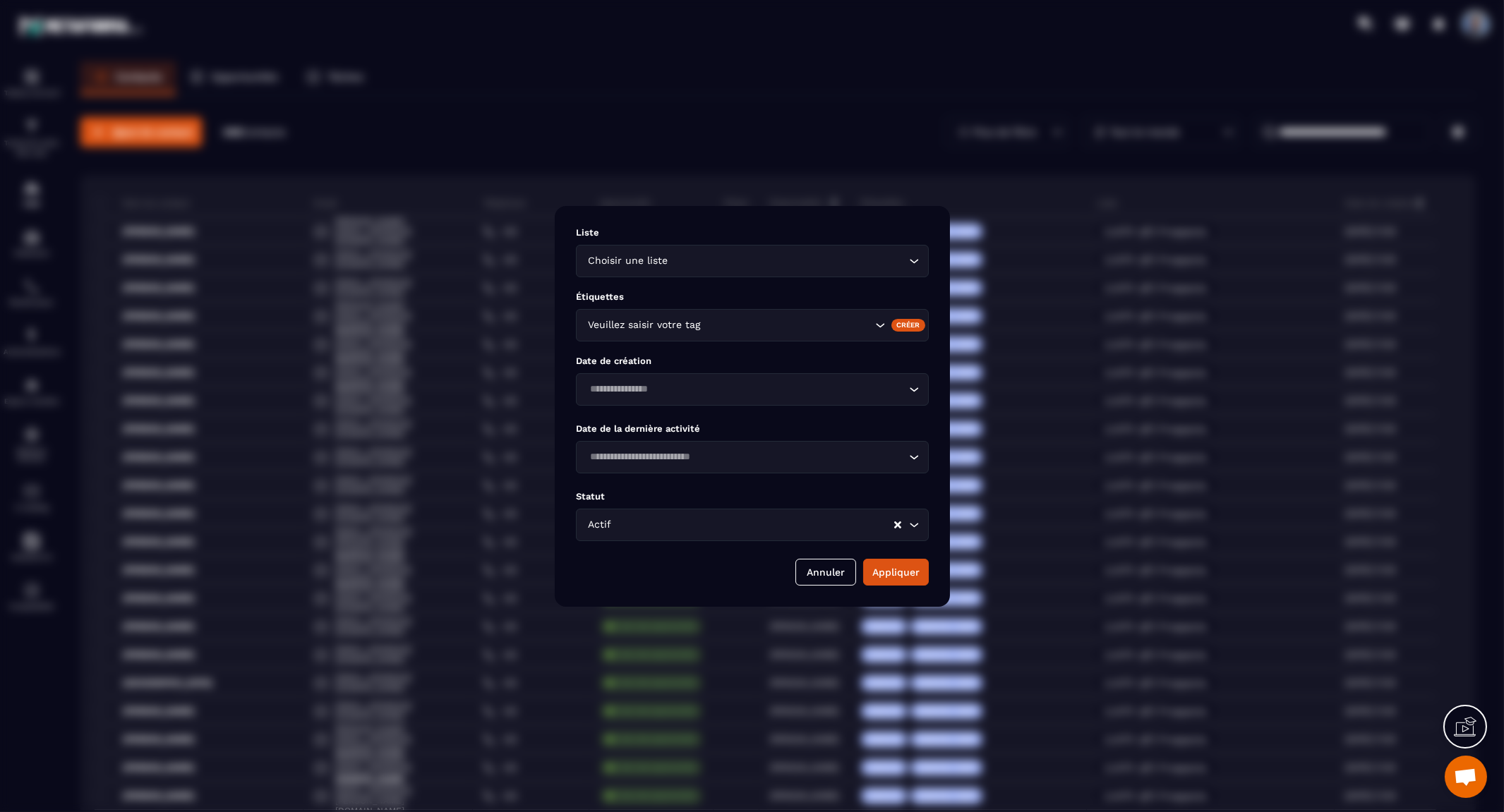
click at [882, 322] on icon "Search for option" at bounding box center [879, 325] width 14 height 14
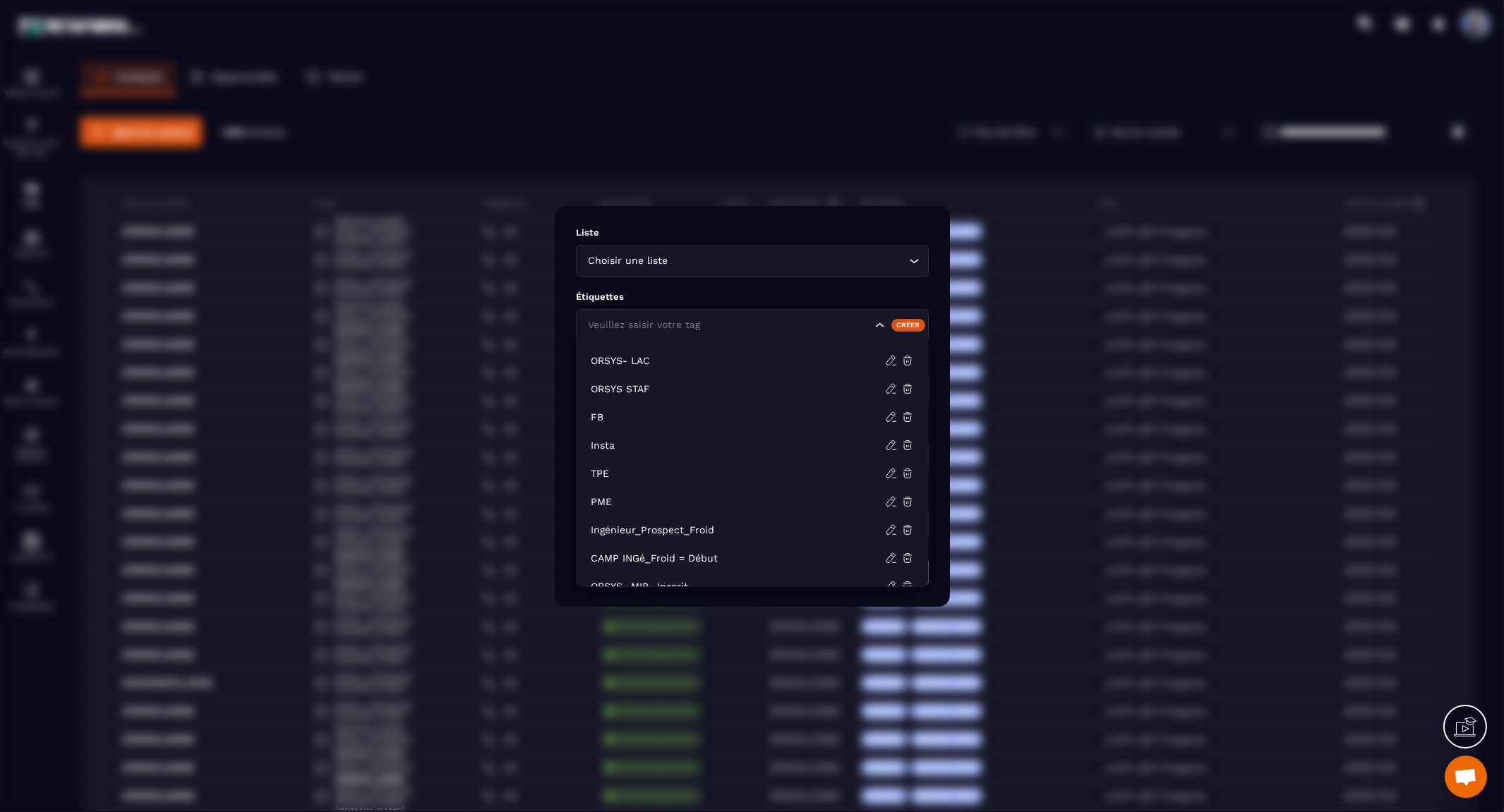
scroll to position [804, 0]
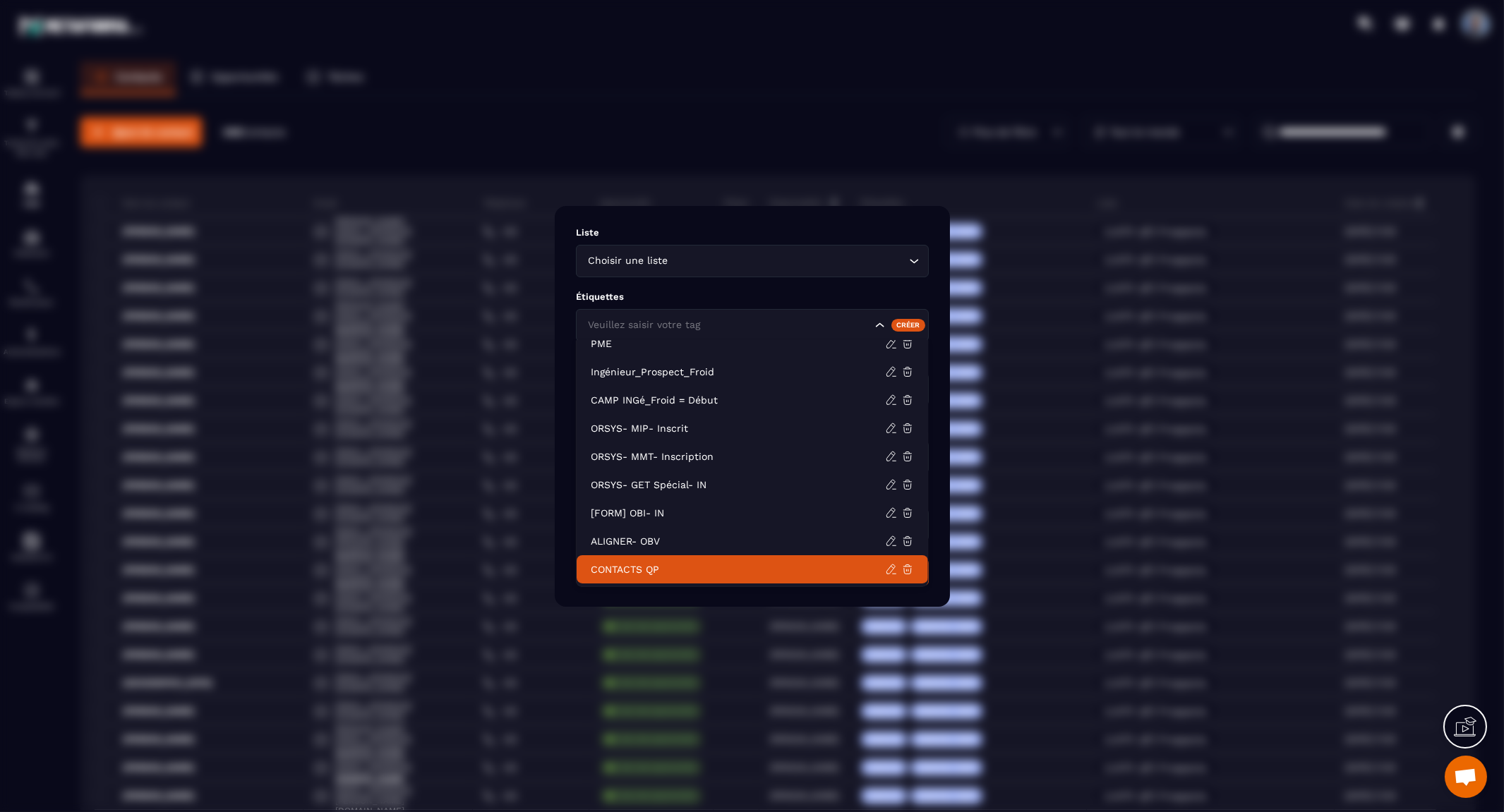
click at [650, 567] on p "CONTACTS QP" at bounding box center [738, 569] width 294 height 14
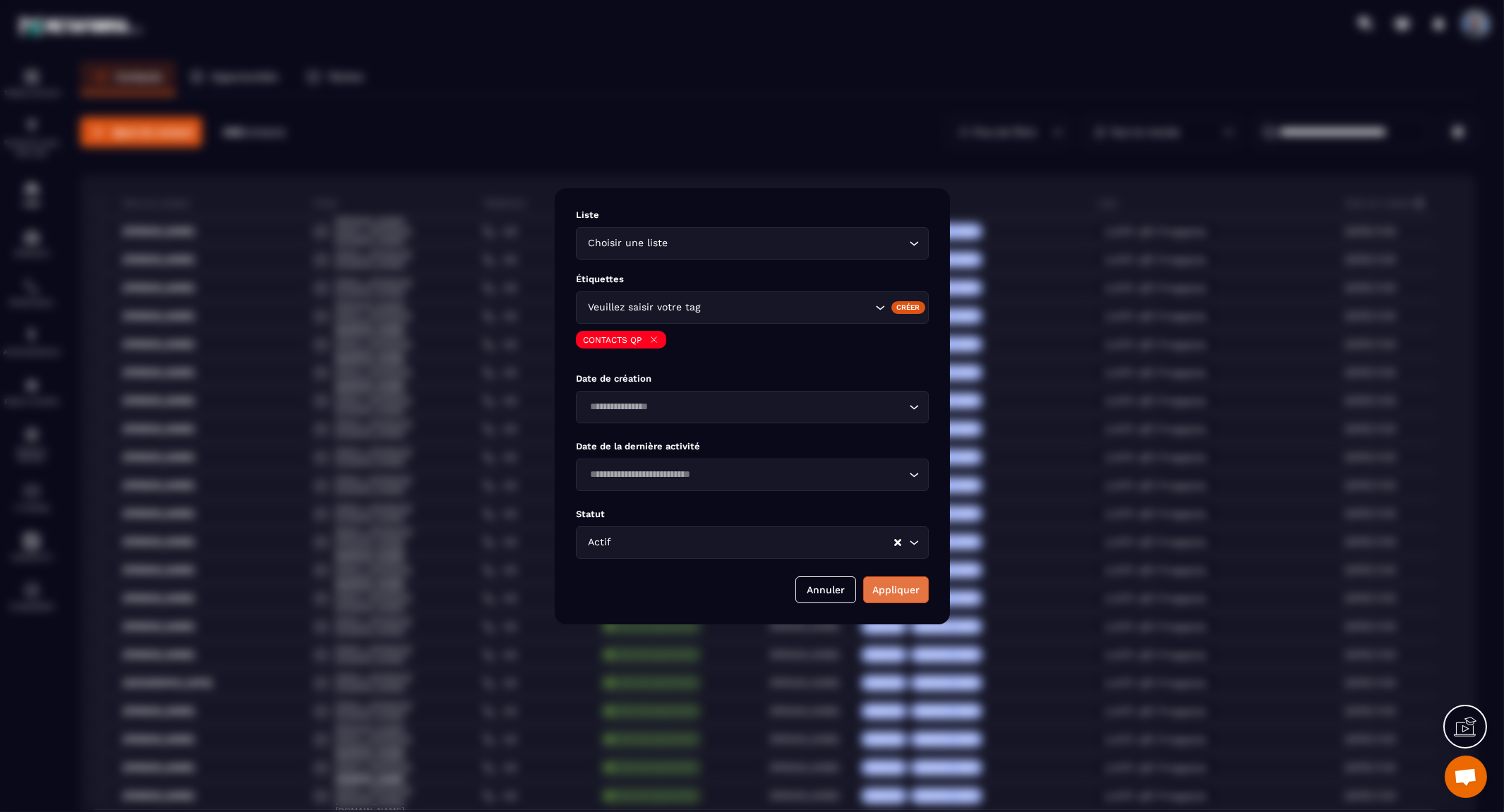
click at [886, 586] on button "Appliquer" at bounding box center [896, 590] width 66 height 27
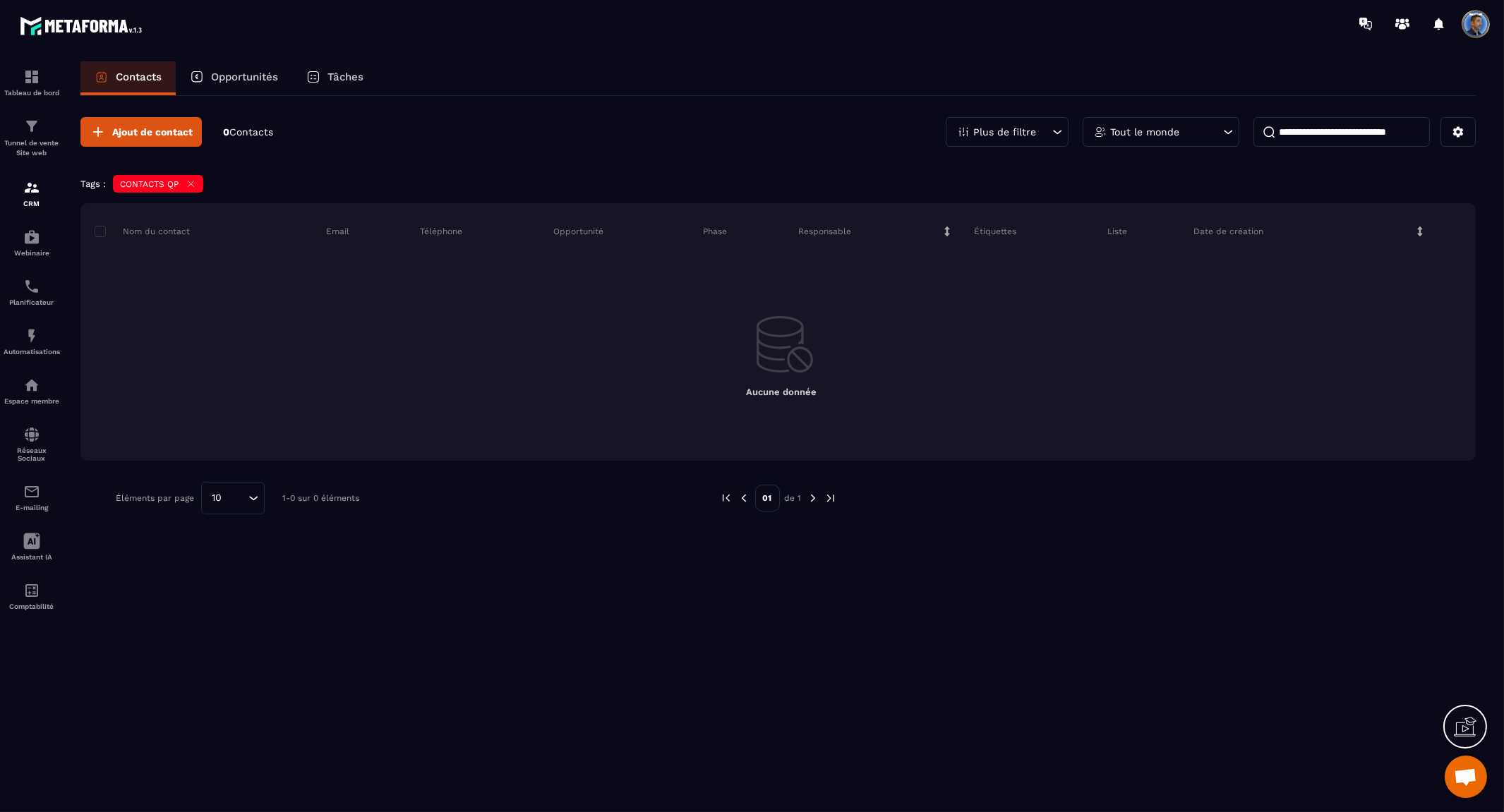
click at [1052, 129] on icon at bounding box center [1057, 132] width 14 height 14
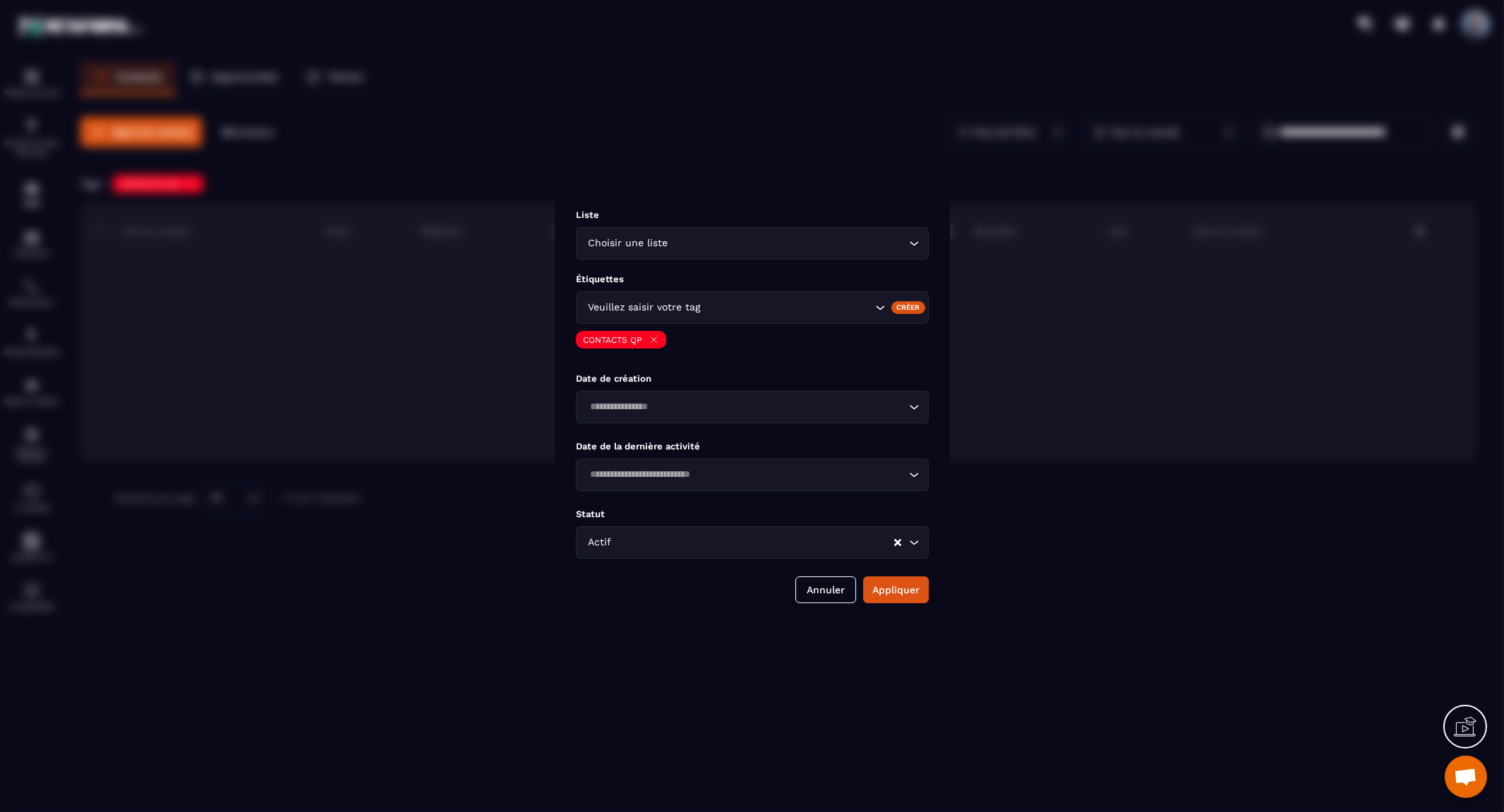
click at [651, 332] on div "CONTACTS QP" at bounding box center [621, 339] width 91 height 18
click at [652, 340] on icon "Modal window" at bounding box center [653, 339] width 6 height 6
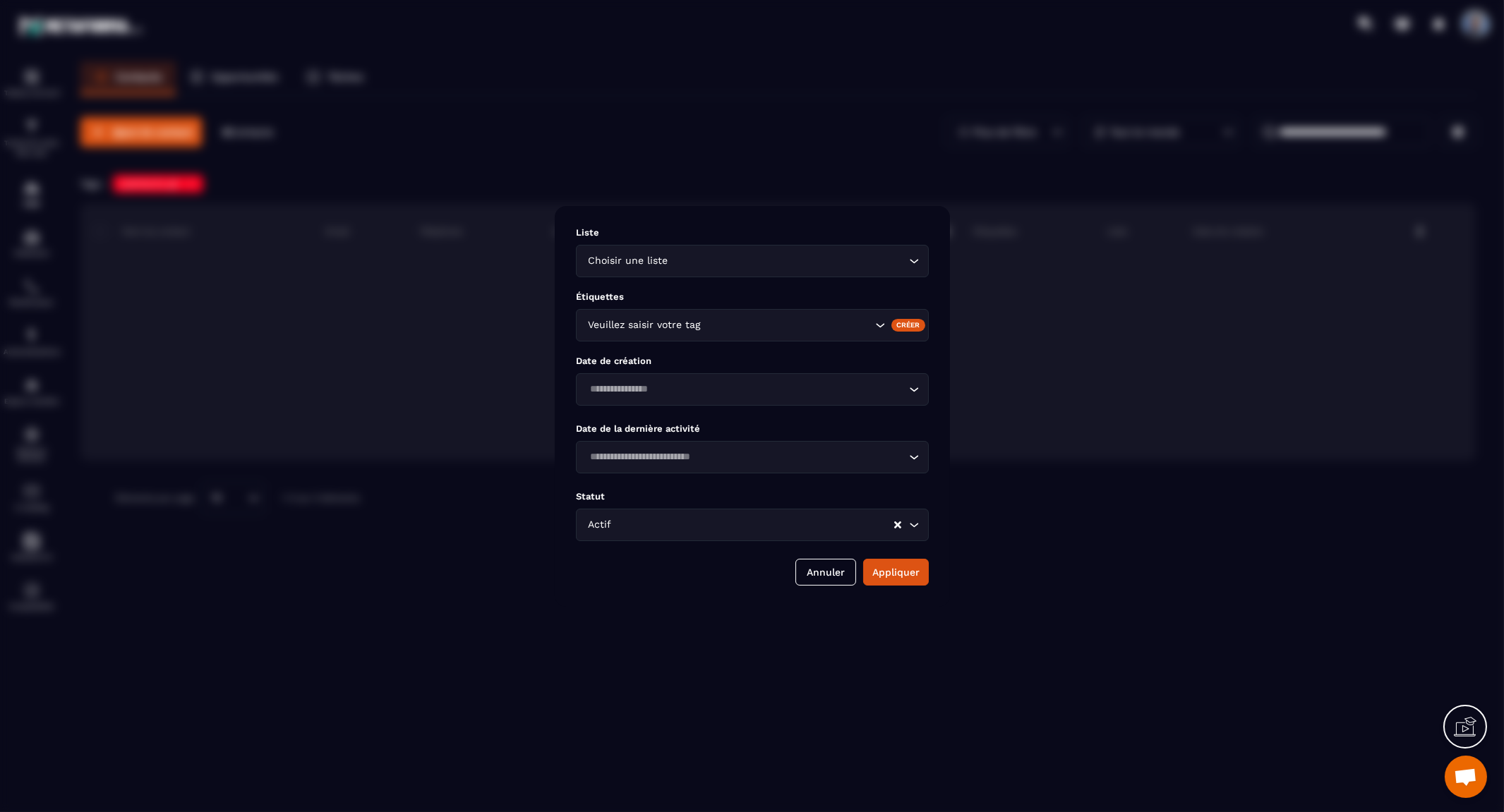
click at [771, 322] on input "Search for option" at bounding box center [788, 325] width 168 height 15
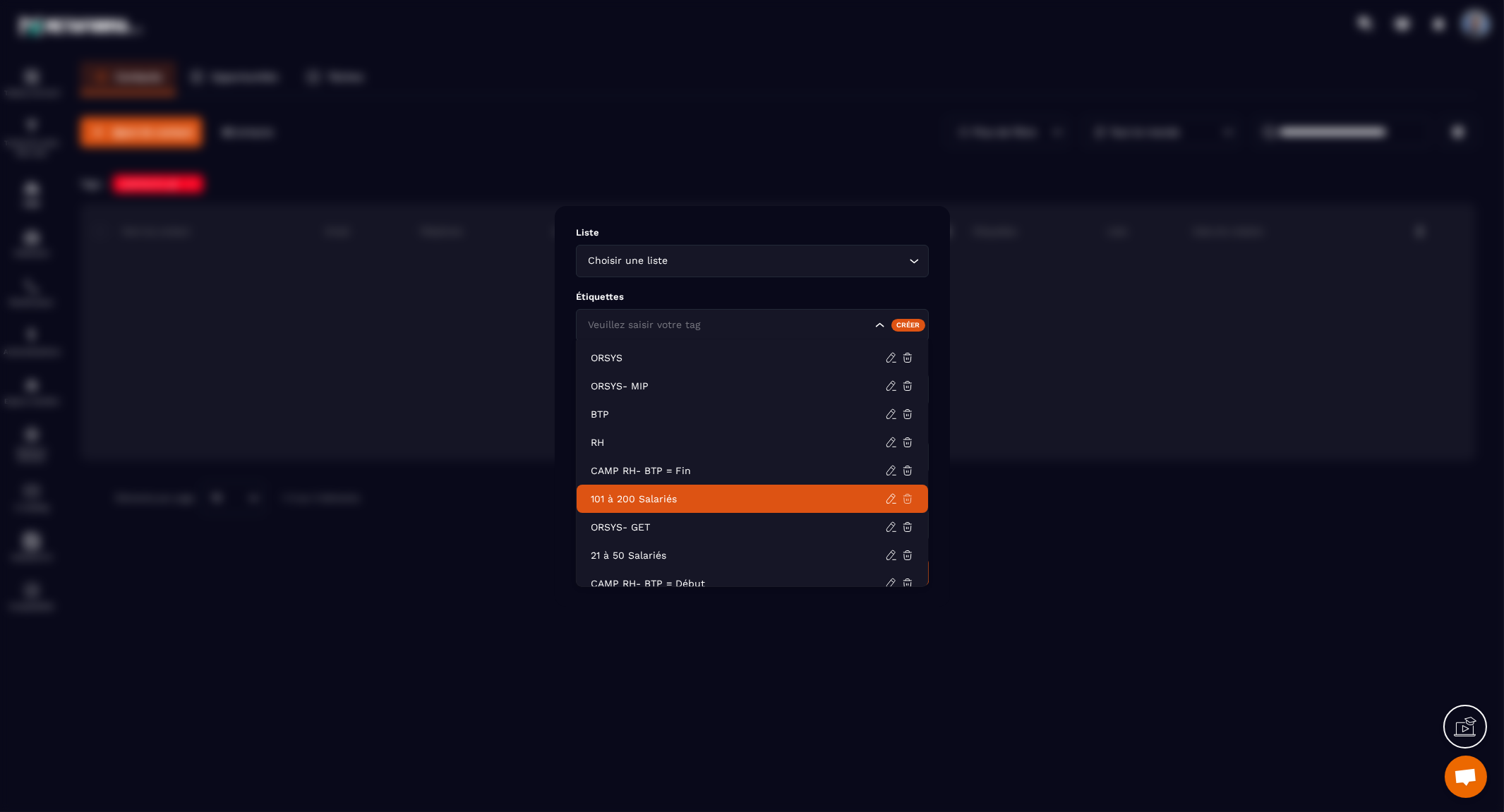
click at [906, 497] on icon at bounding box center [908, 498] width 13 height 13
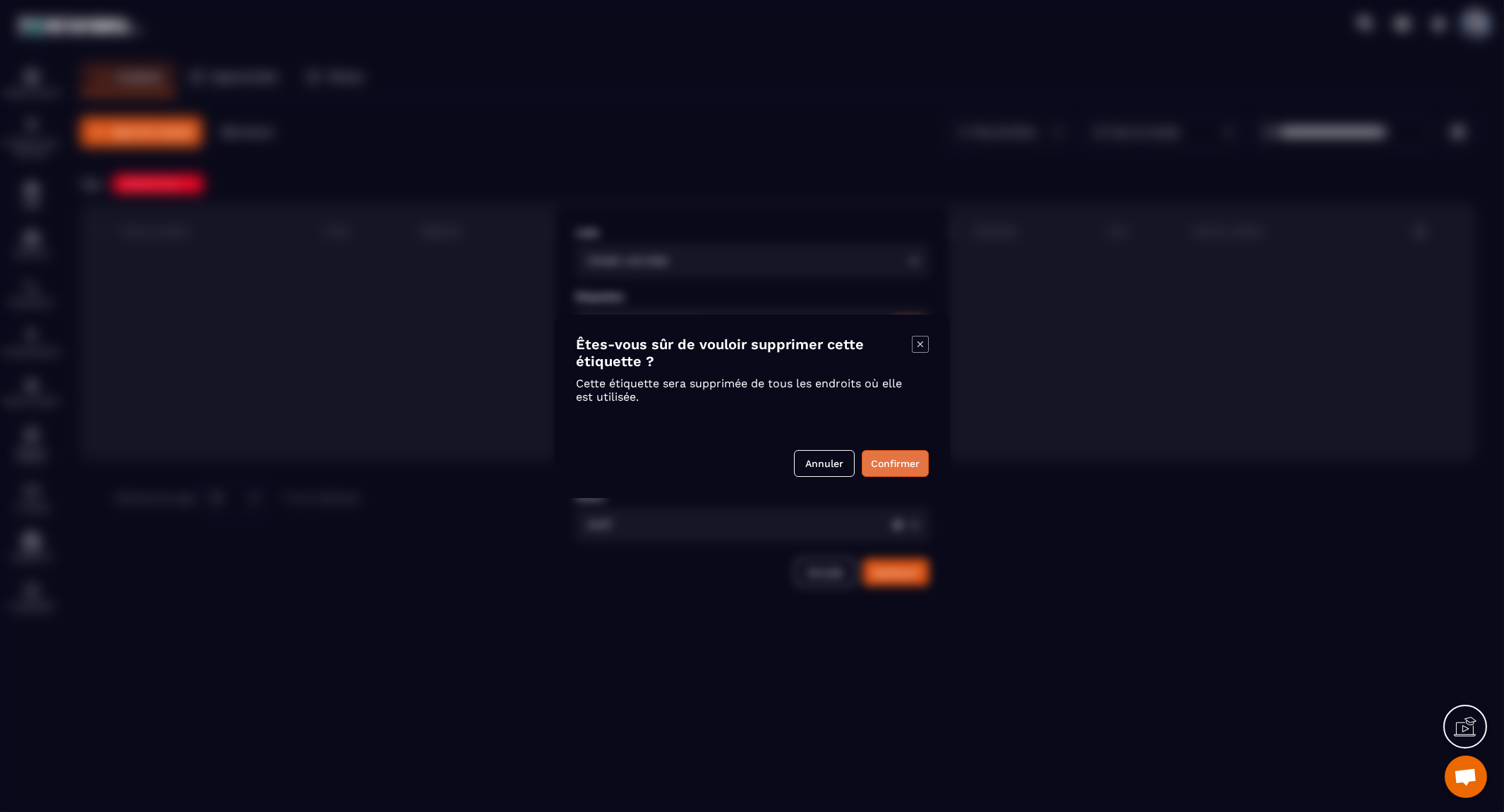
click at [904, 456] on button "Confirmer" at bounding box center [895, 464] width 67 height 27
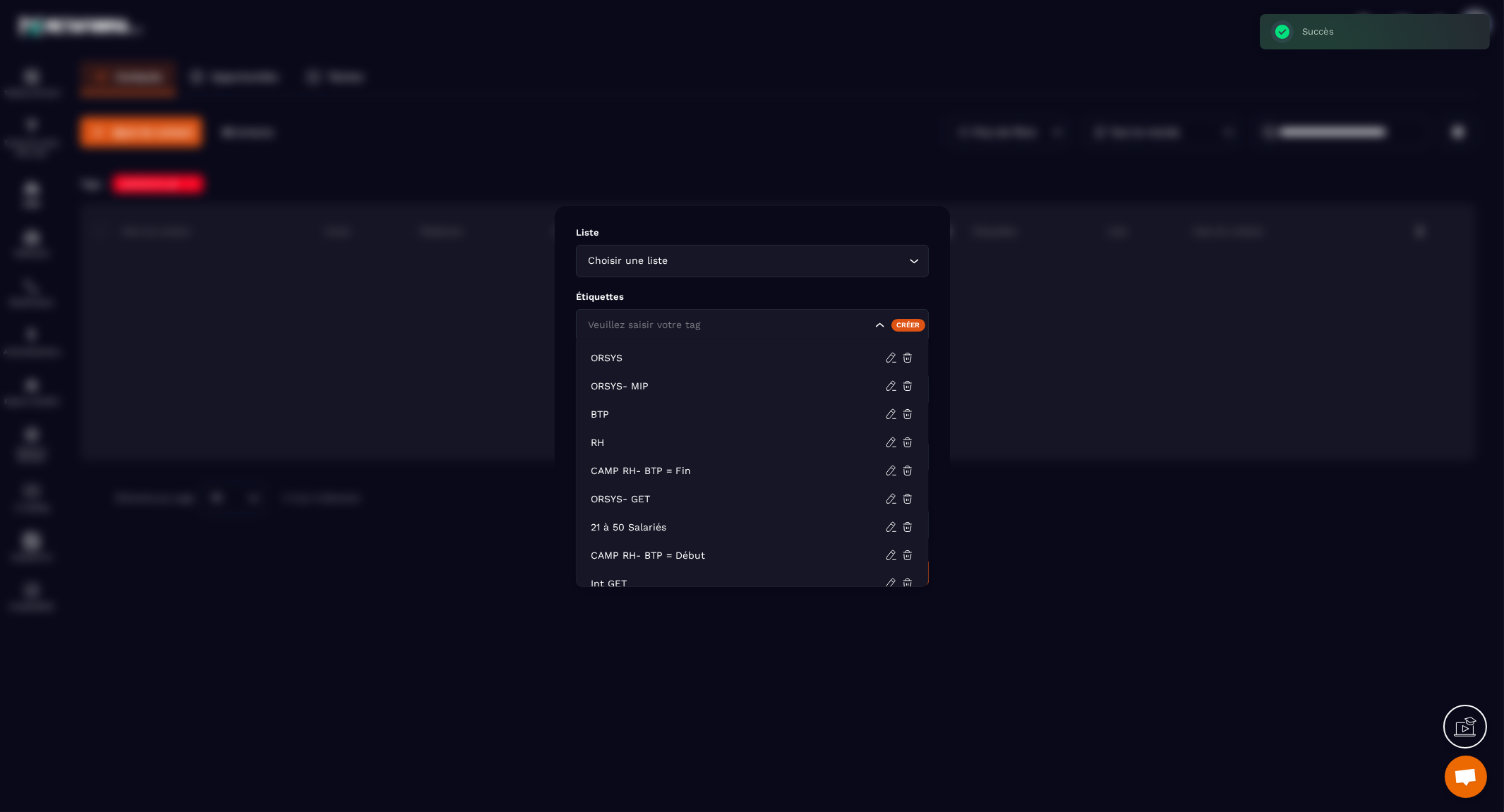
click at [877, 323] on icon "Search for option" at bounding box center [879, 325] width 14 height 14
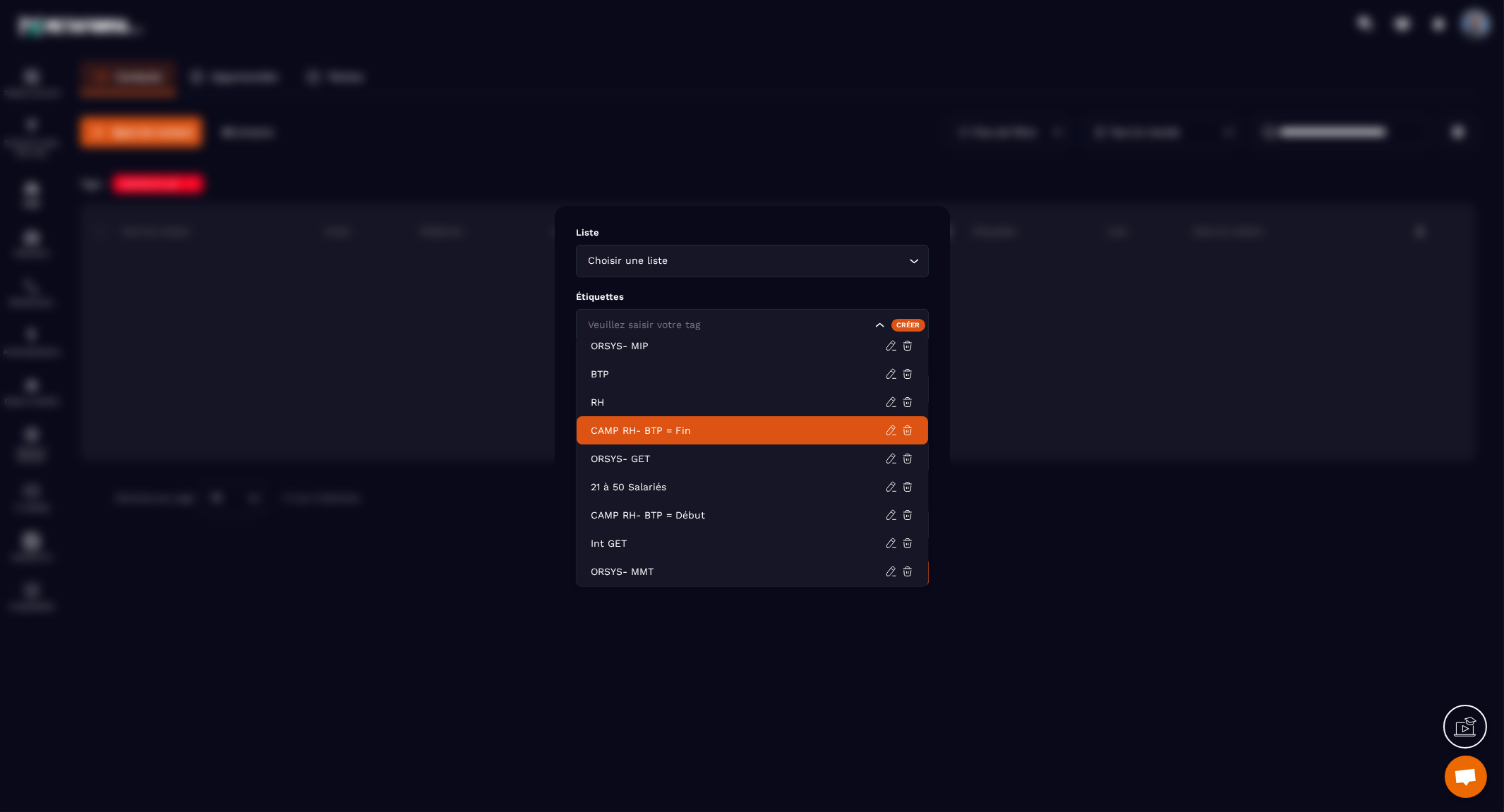
scroll to position [79, 0]
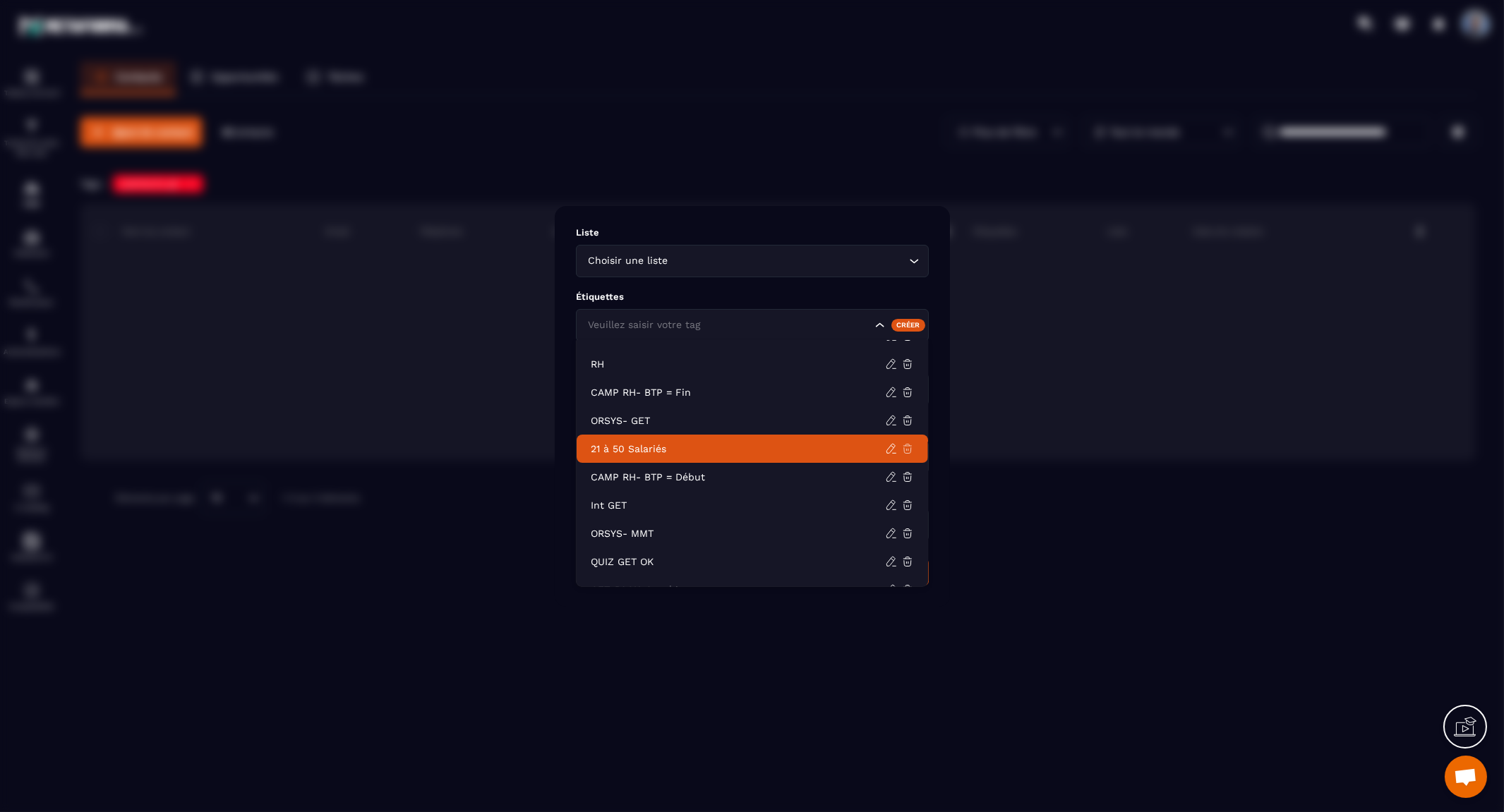
click at [907, 448] on icon at bounding box center [908, 448] width 13 height 13
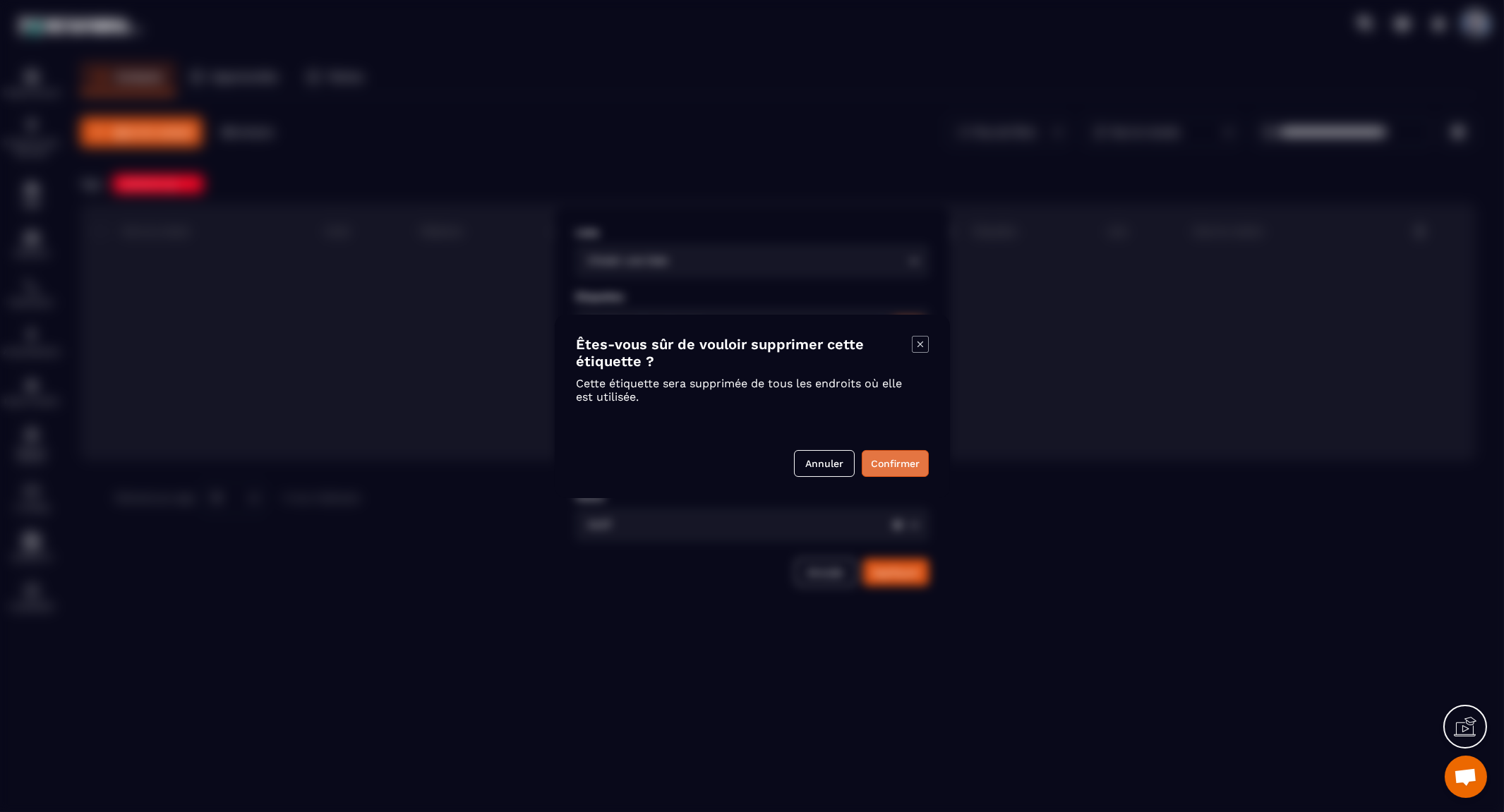
click at [905, 462] on button "Confirmer" at bounding box center [895, 464] width 67 height 27
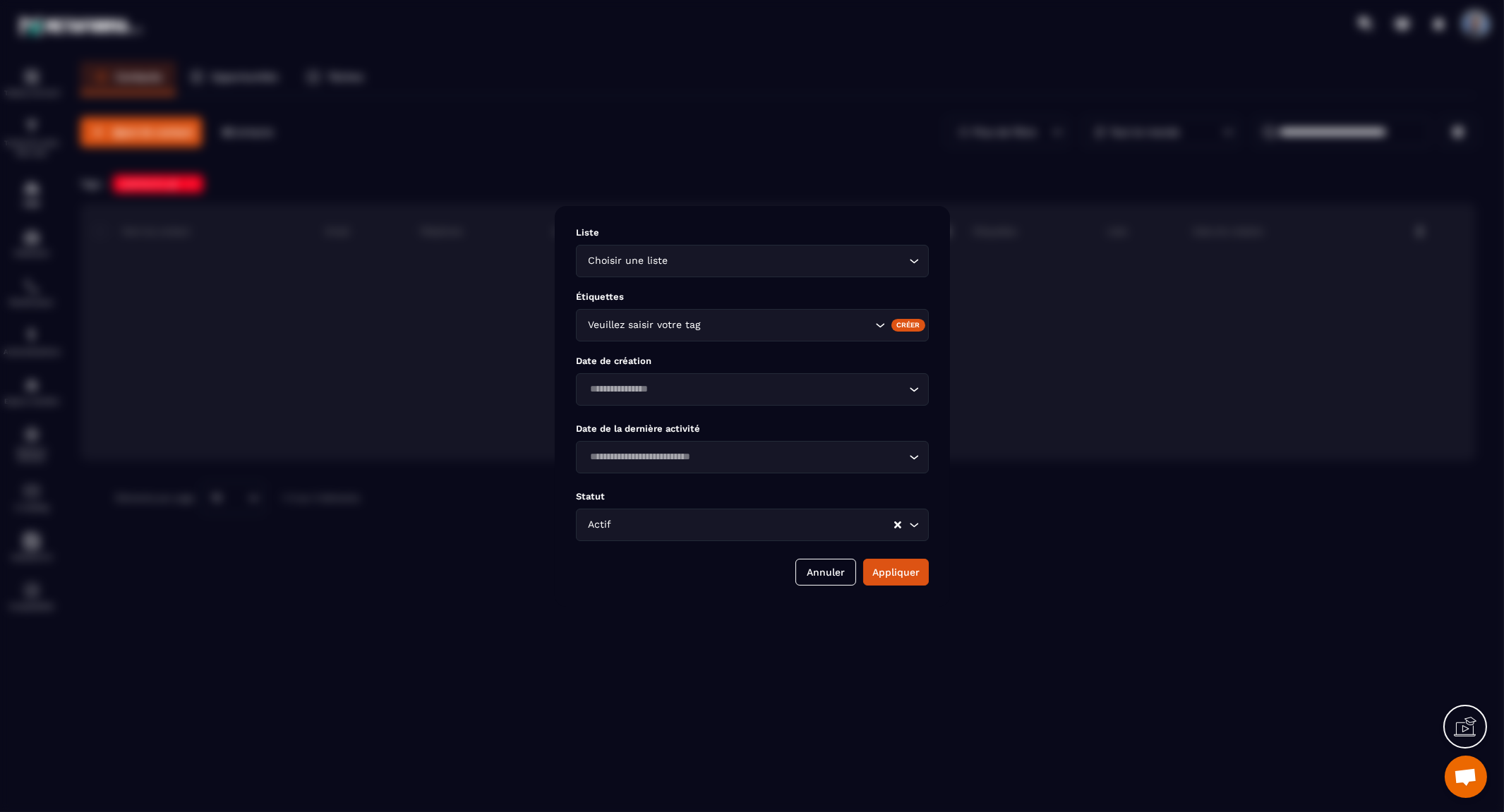
click at [878, 326] on icon "Search for option" at bounding box center [879, 325] width 14 height 14
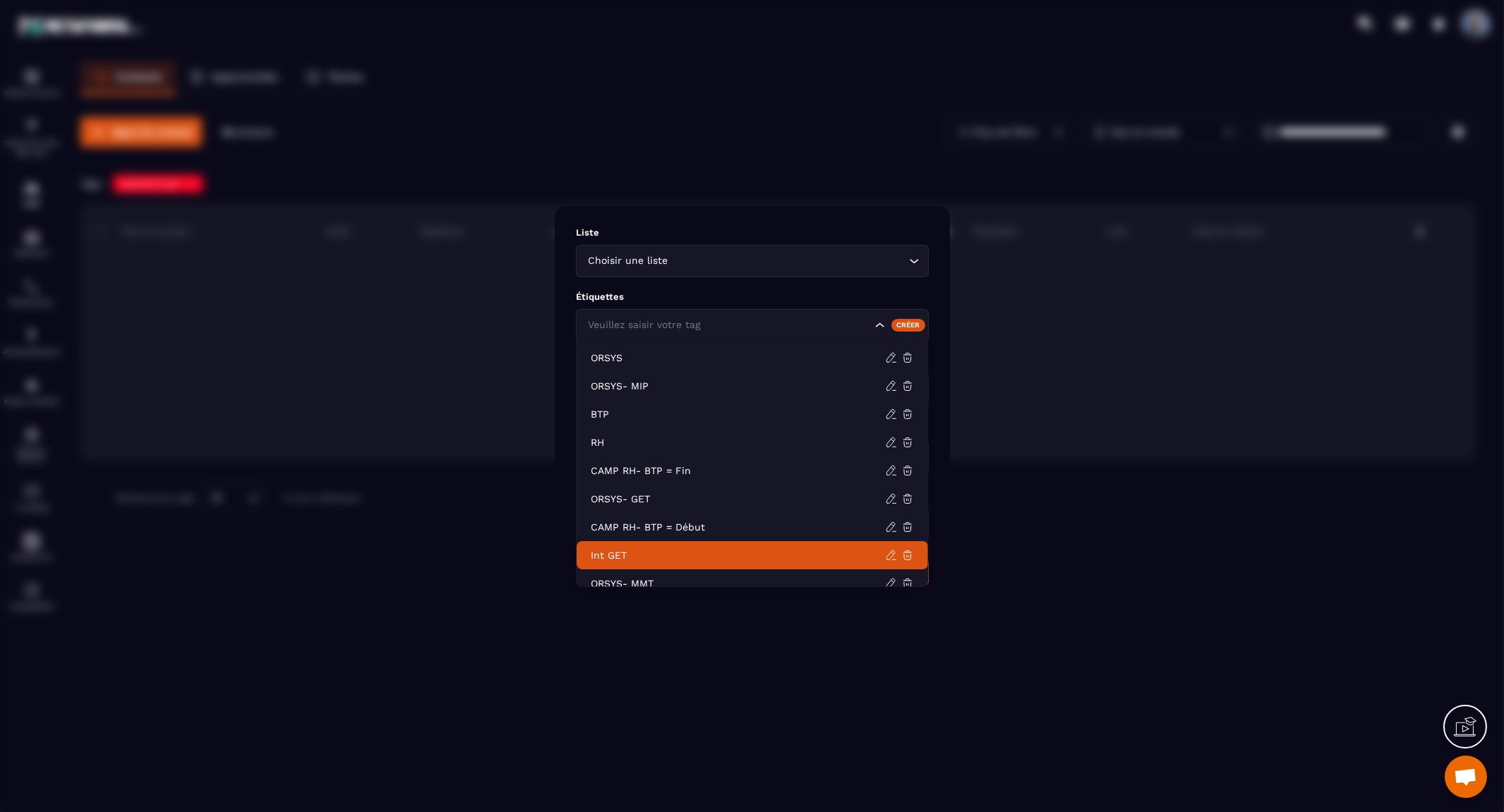
click at [728, 556] on p "Int GET" at bounding box center [738, 555] width 294 height 14
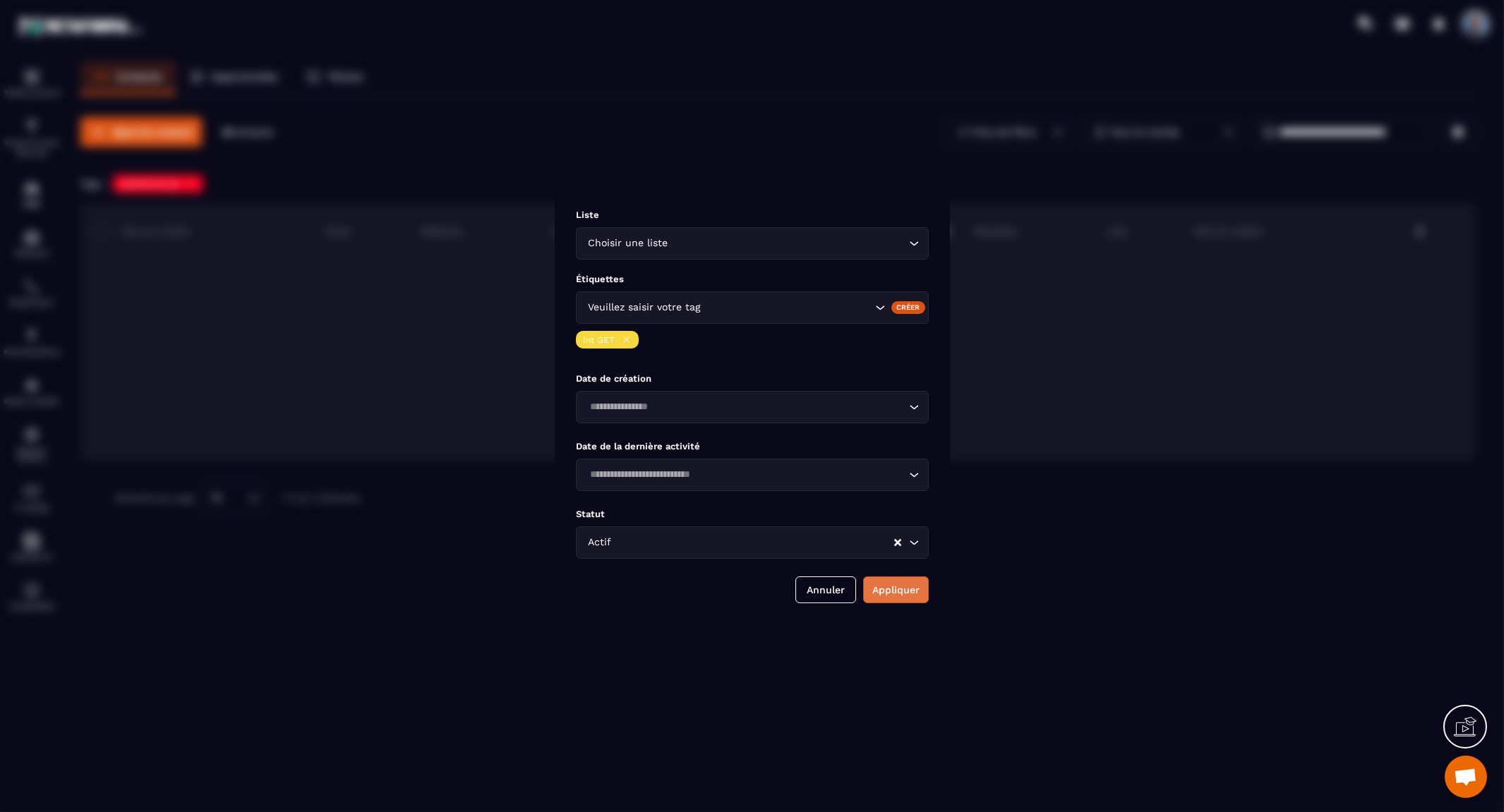
click at [908, 595] on button "Appliquer" at bounding box center [896, 590] width 66 height 27
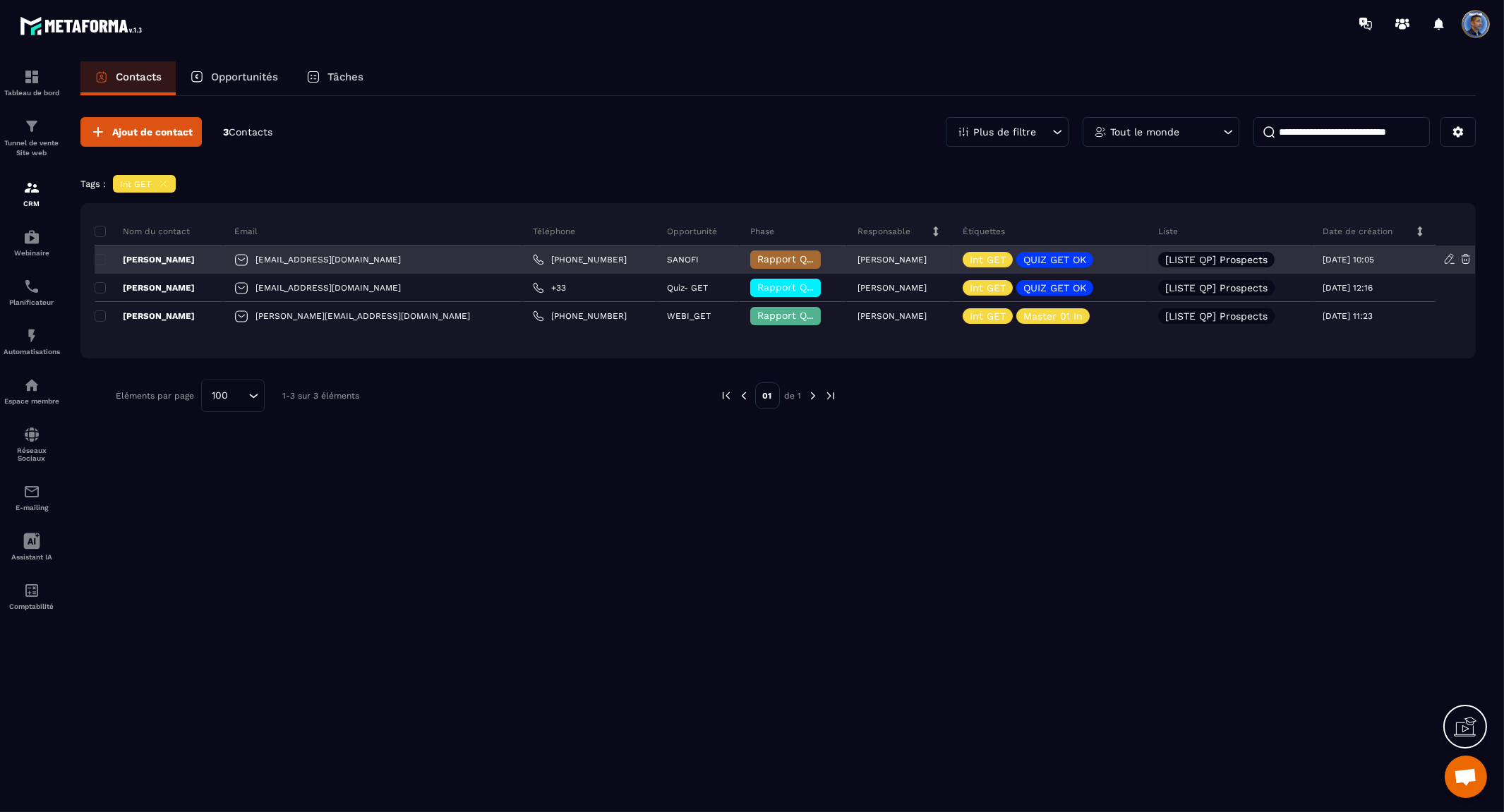
click at [757, 259] on span "Rapport Quiz Relancé" at bounding box center [810, 259] width 105 height 11
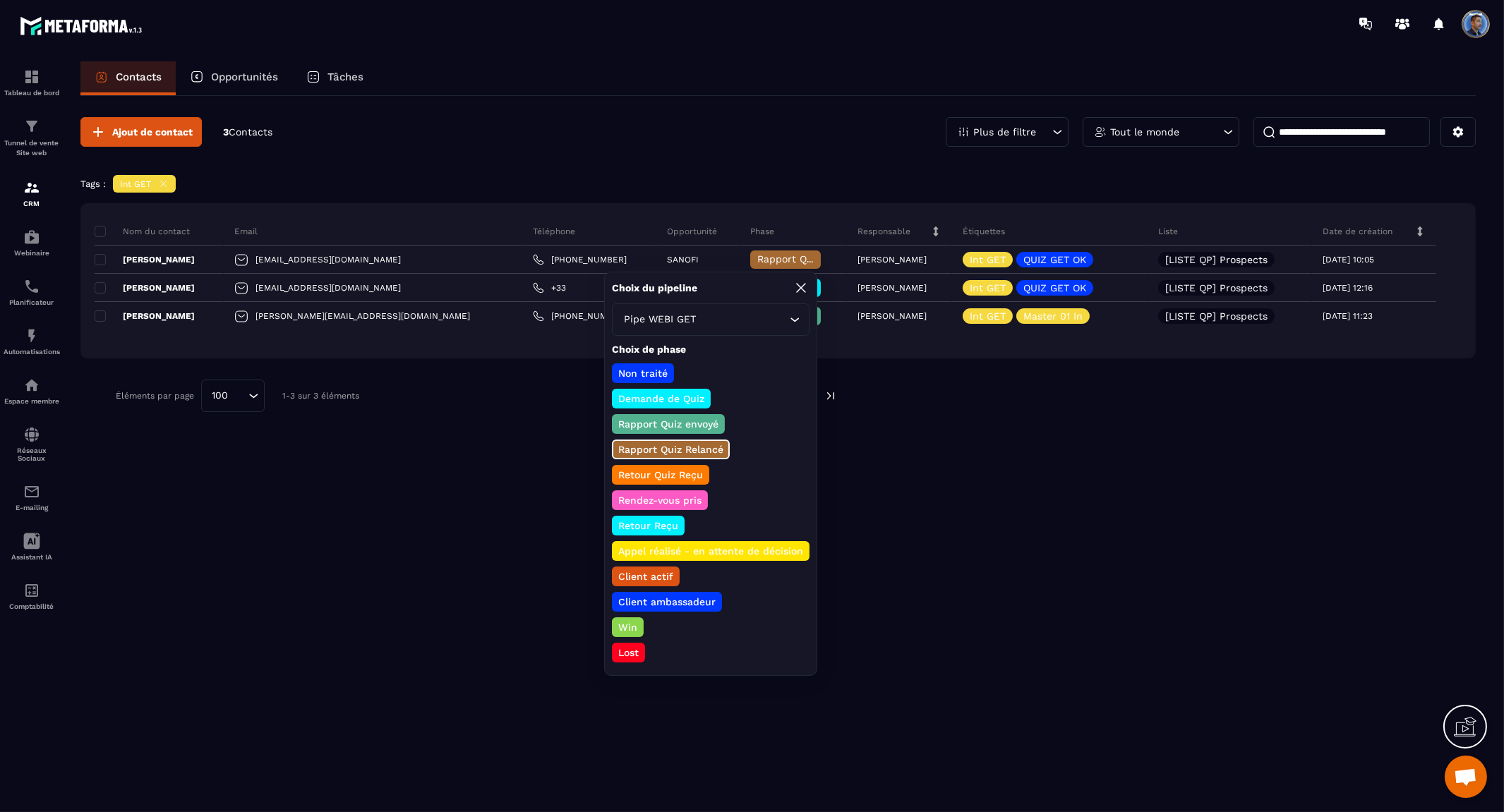
click at [1074, 443] on div "Ajout de contact 3 Contacts Plus de filtre Tout le monde Tags : Int GET Nom du …" at bounding box center [778, 453] width 1396 height 714
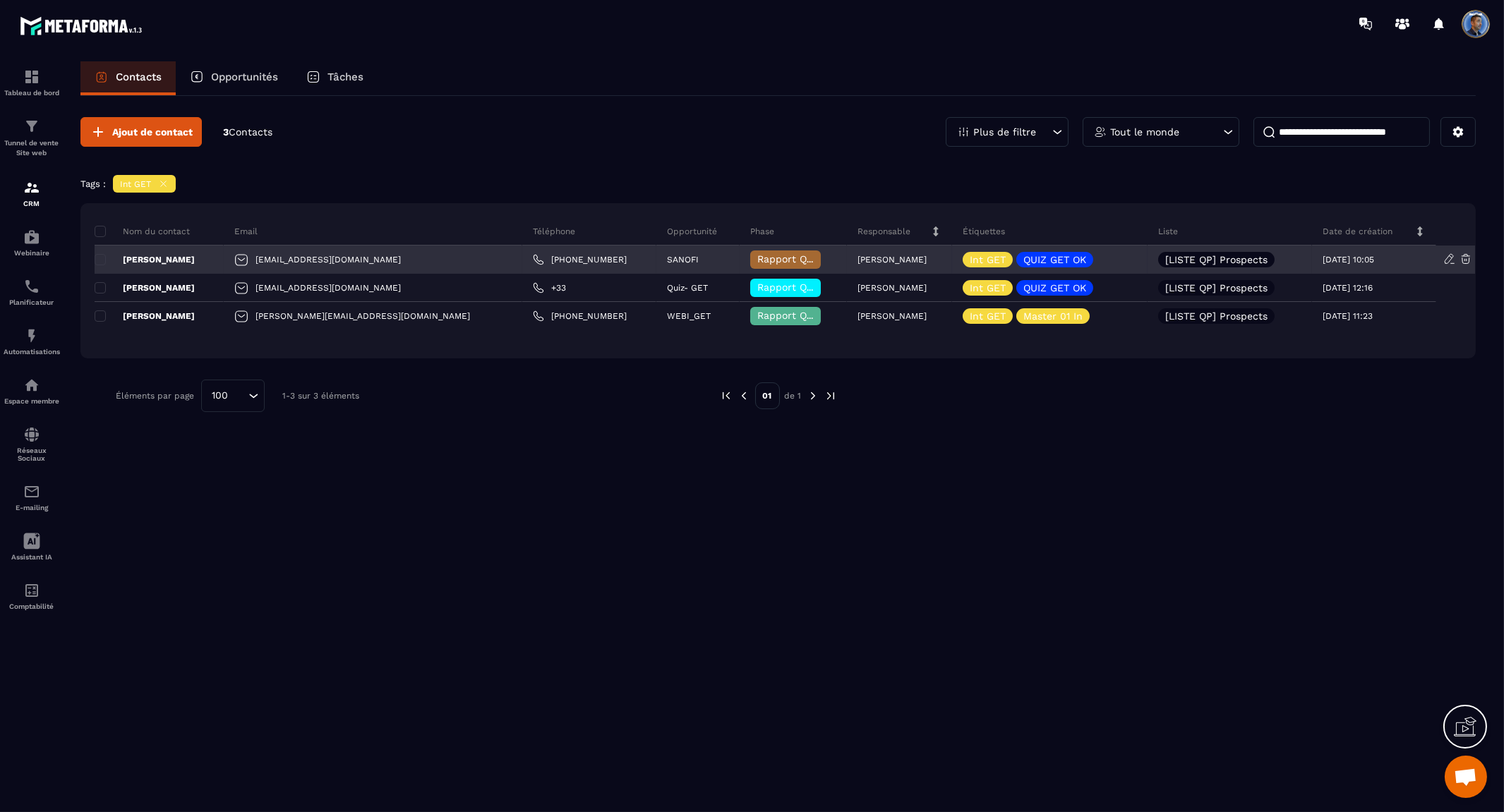
click at [156, 255] on p "[PERSON_NAME]" at bounding box center [145, 259] width 100 height 11
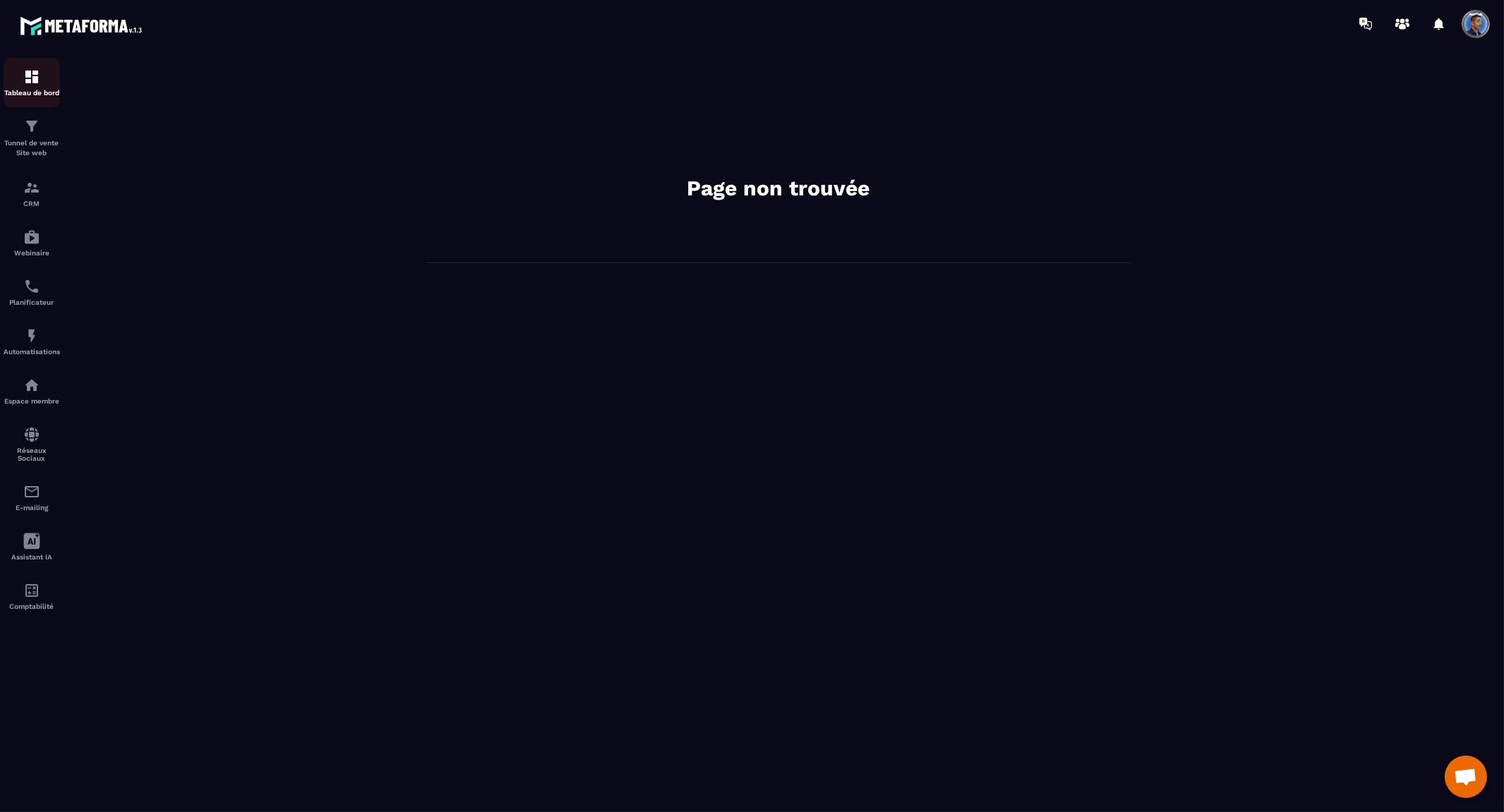
click at [31, 79] on img at bounding box center [32, 77] width 17 height 17
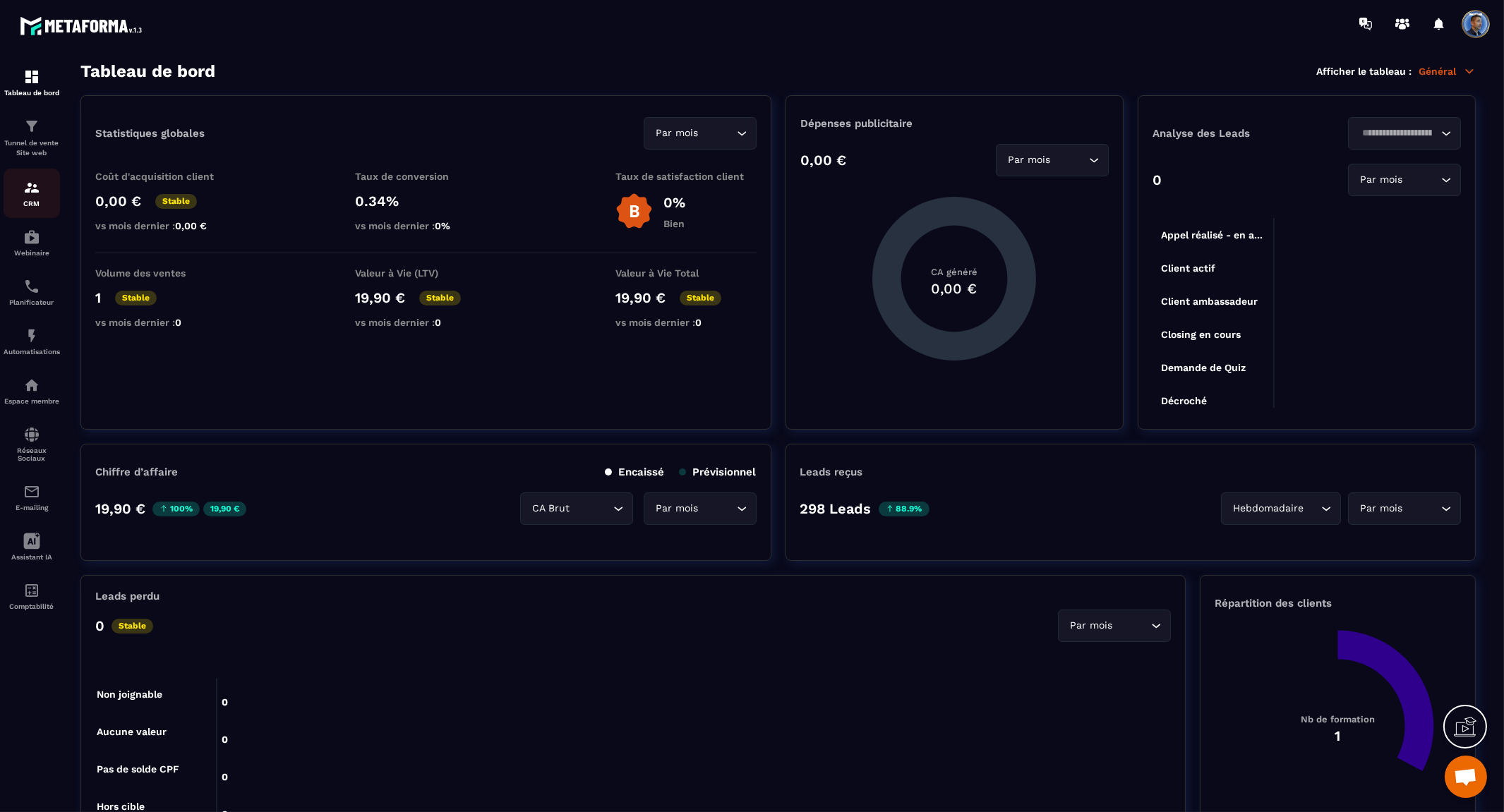
click at [31, 185] on img at bounding box center [32, 188] width 17 height 17
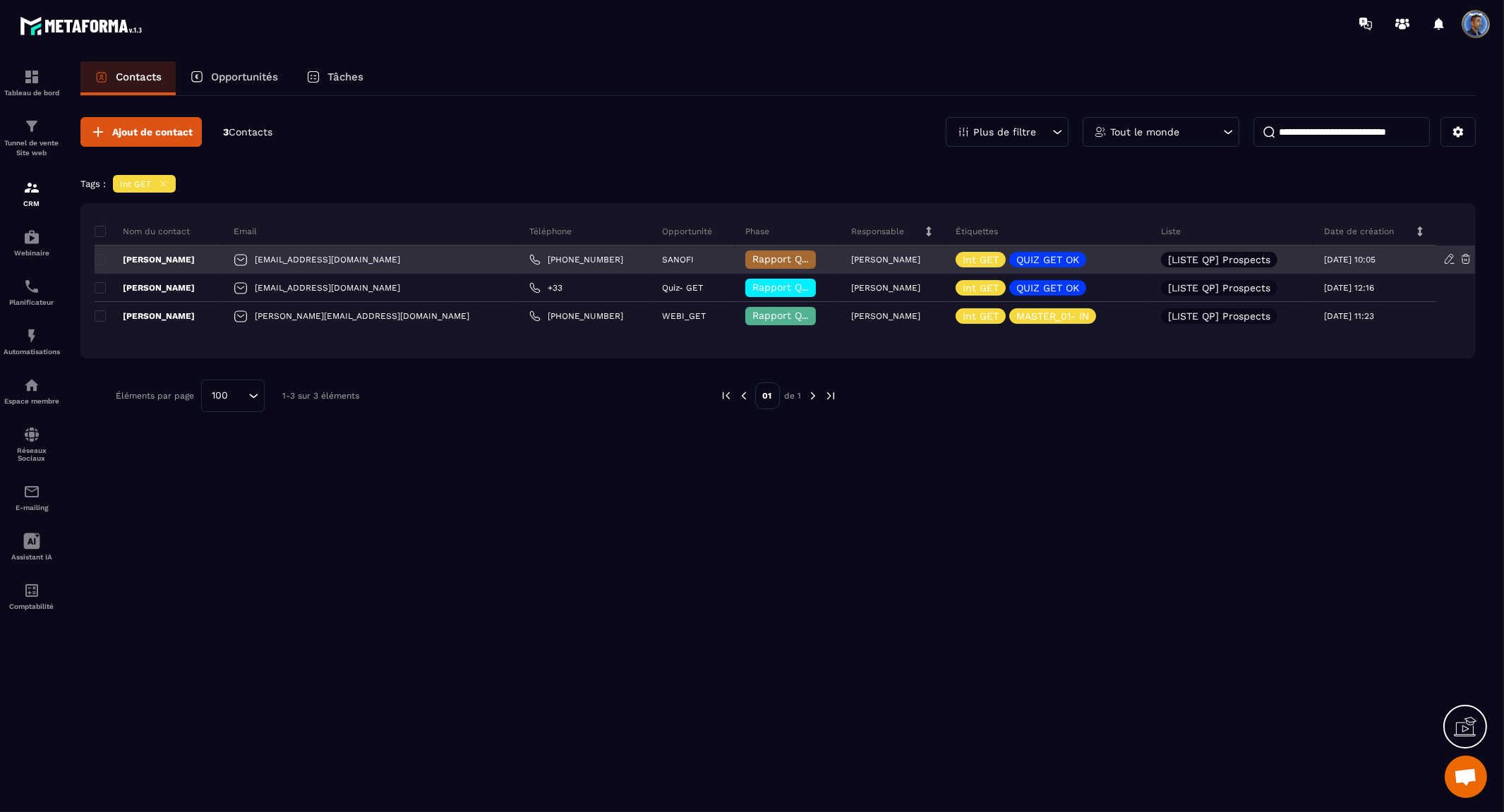
click at [151, 257] on p "[PERSON_NAME]" at bounding box center [145, 259] width 100 height 11
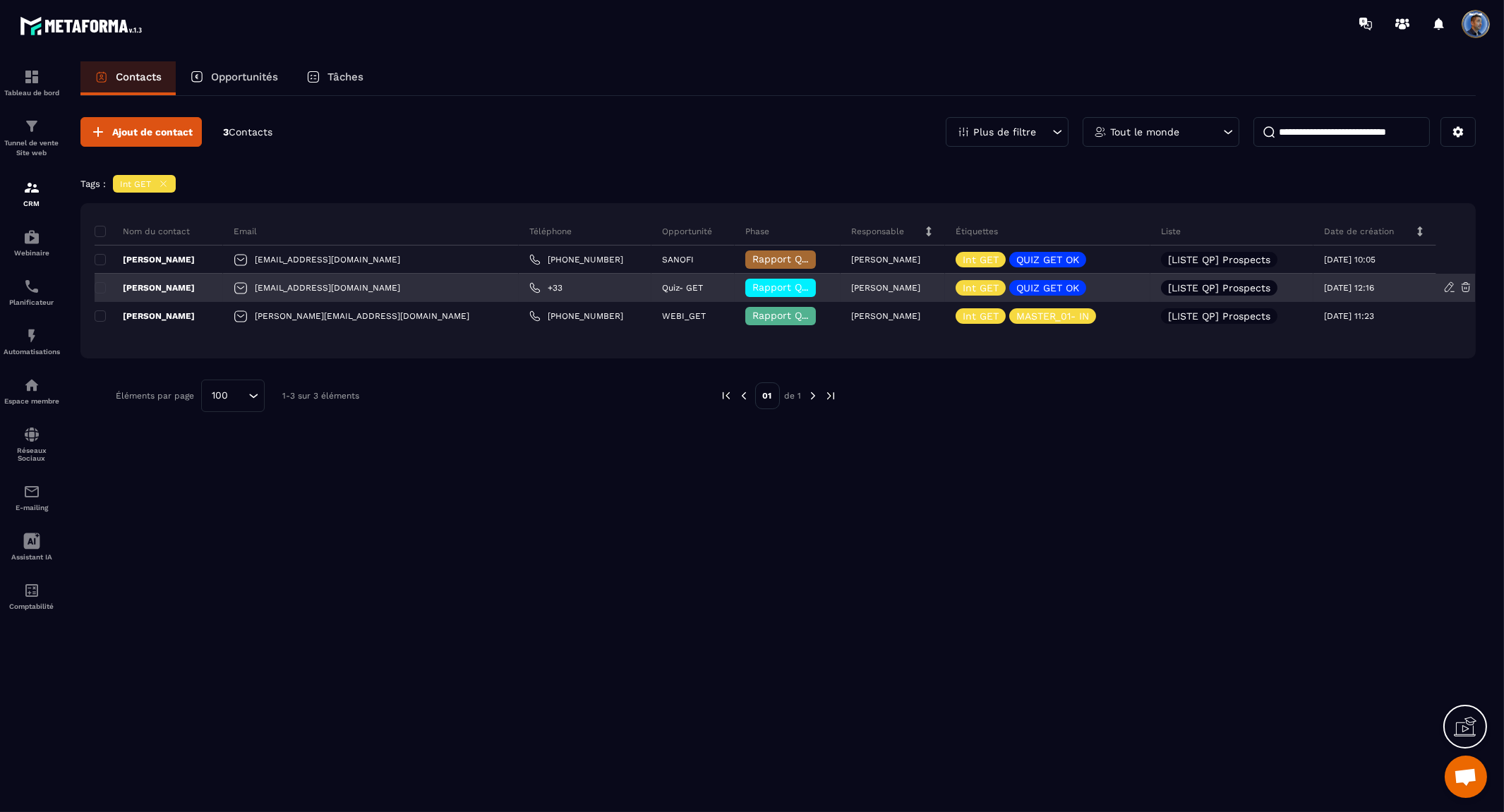
click at [149, 284] on p "[PERSON_NAME]" at bounding box center [145, 288] width 100 height 11
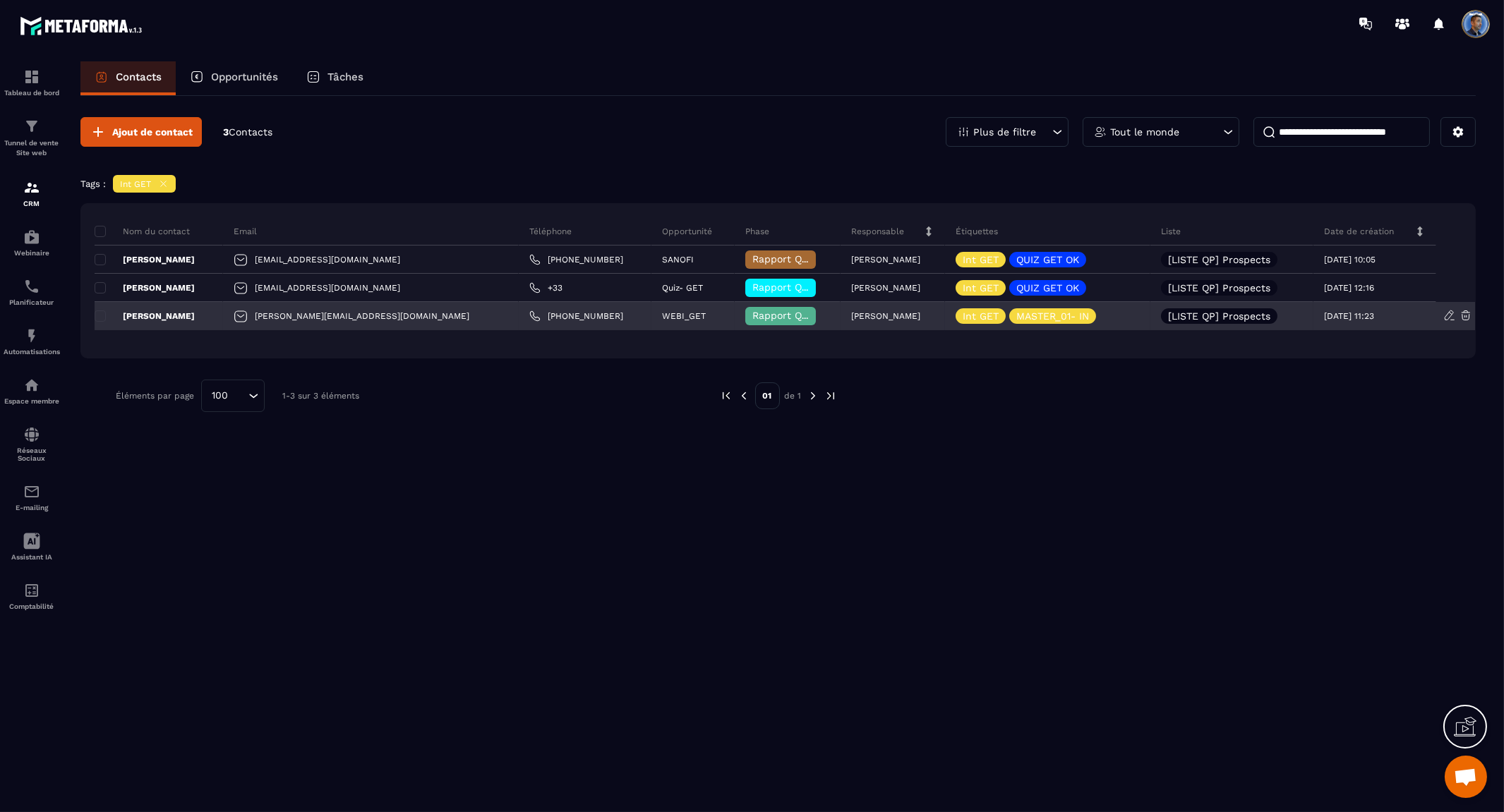
click at [151, 313] on p "[PERSON_NAME]" at bounding box center [145, 315] width 100 height 11
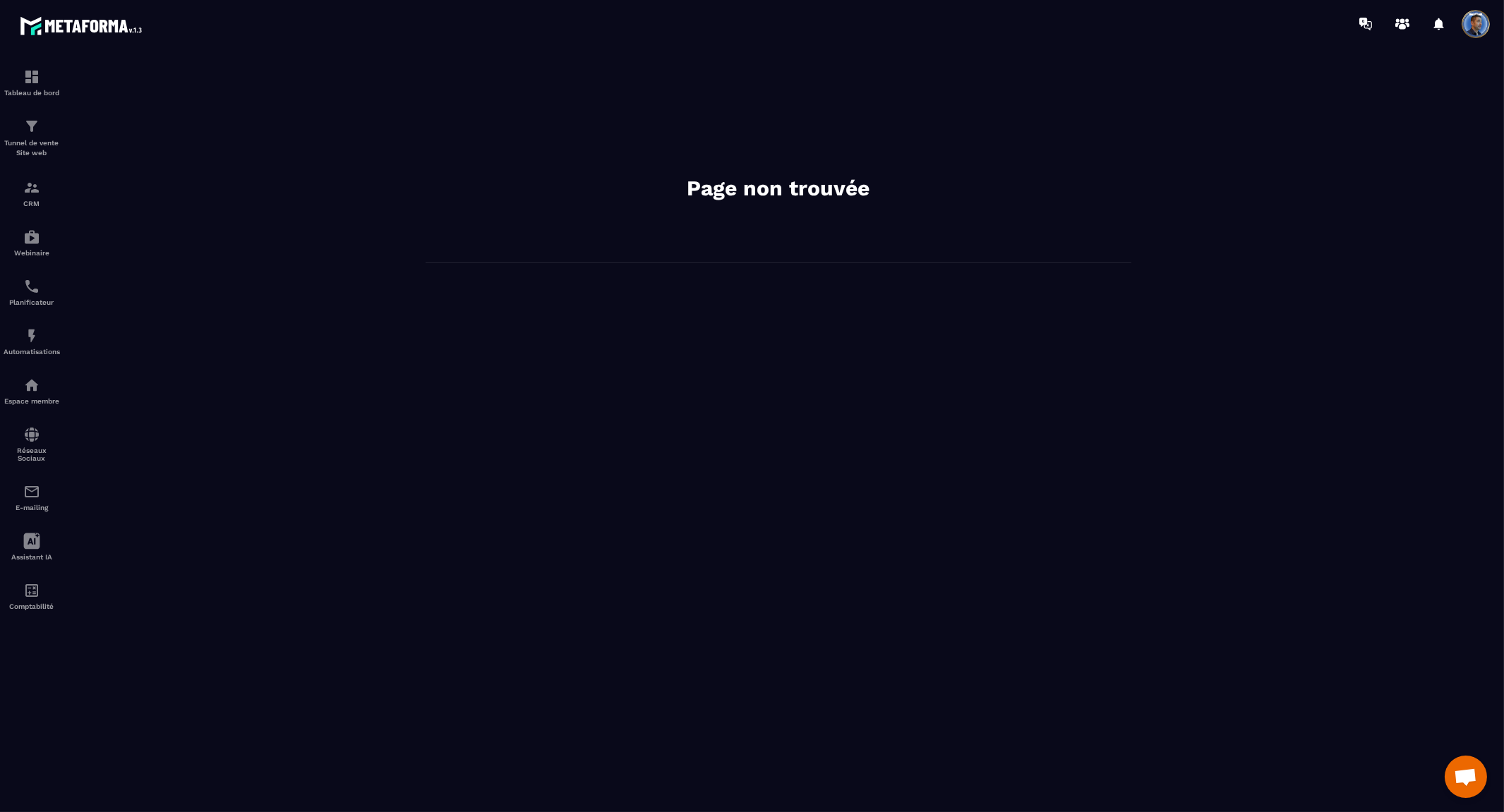
click at [1123, 488] on div "Page non trouvée" at bounding box center [777, 430] width 1424 height 737
